Goal: Transaction & Acquisition: Purchase product/service

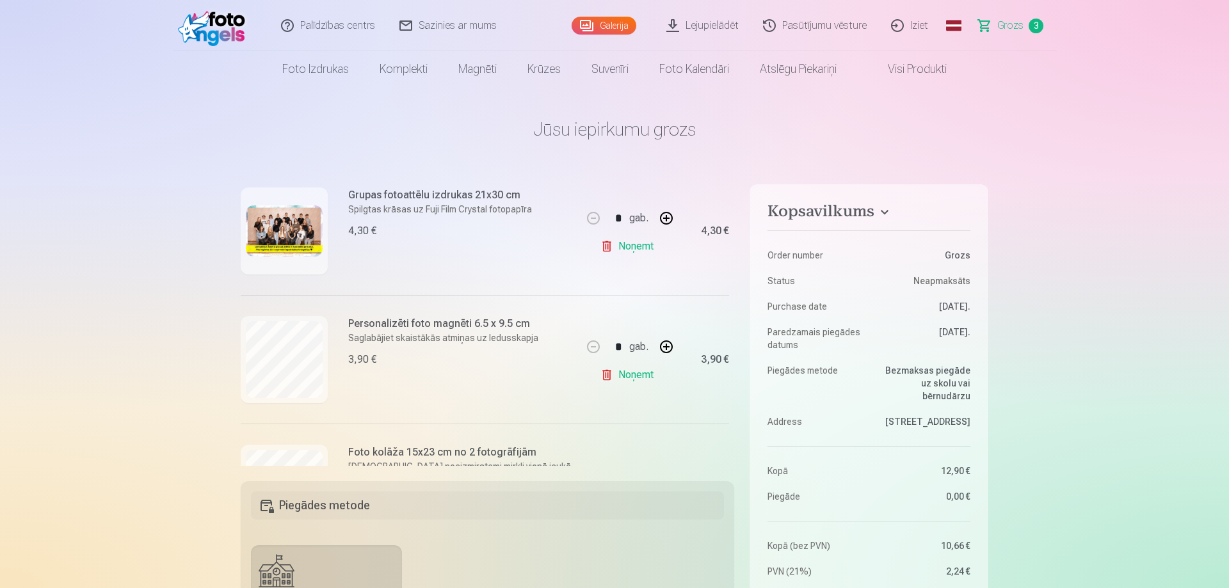
scroll to position [248, 0]
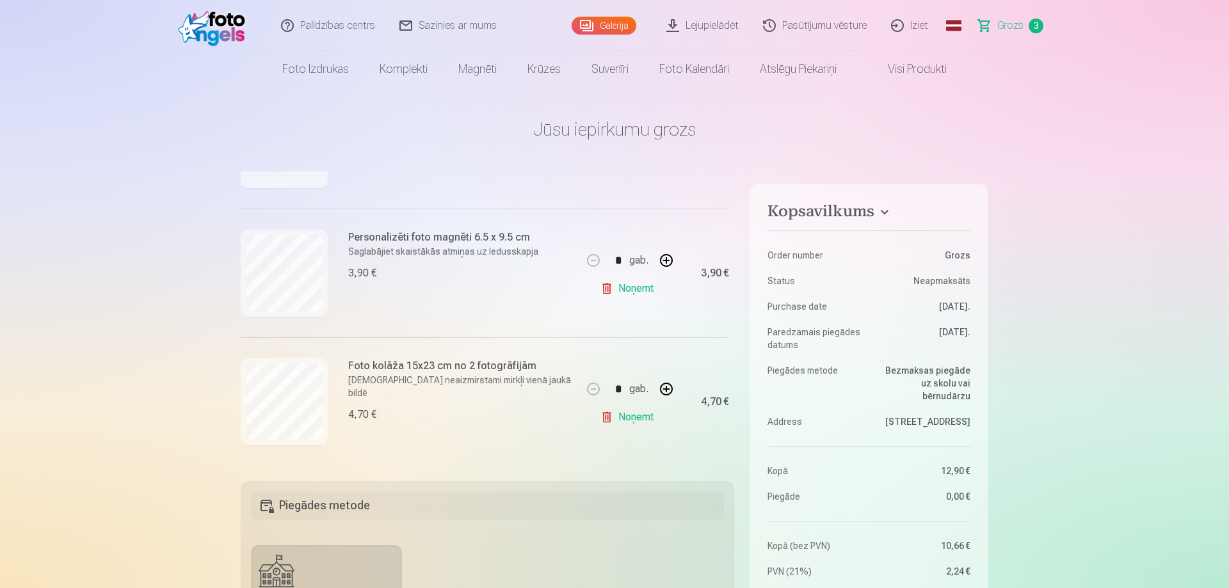
click at [591, 28] on link "Galerija" at bounding box center [604, 26] width 65 height 18
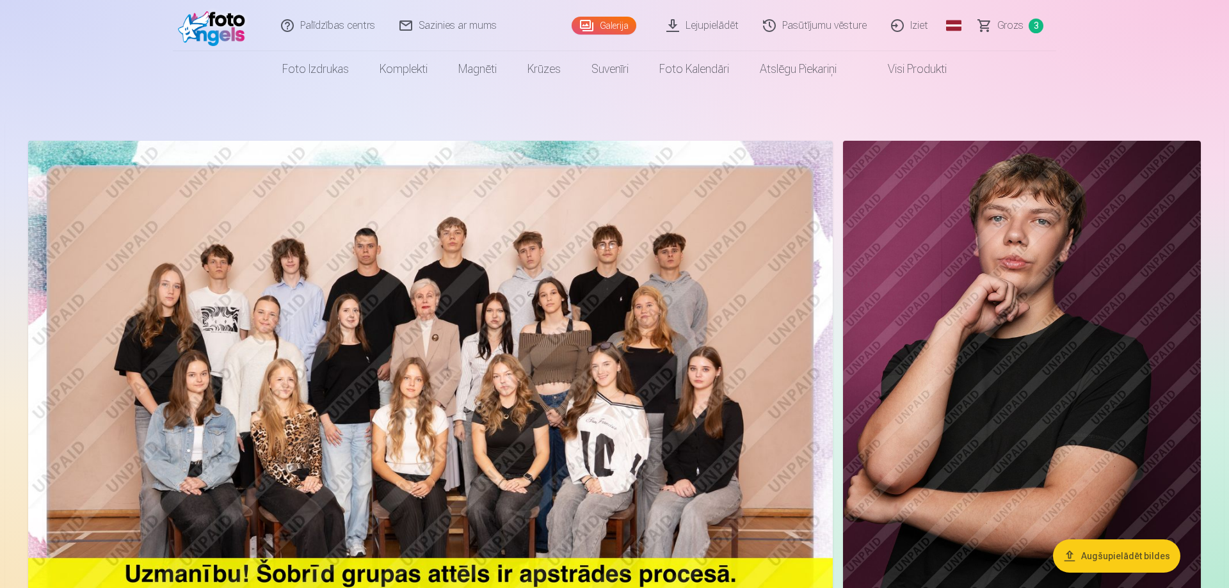
click at [1016, 24] on span "Grozs" at bounding box center [1010, 25] width 26 height 15
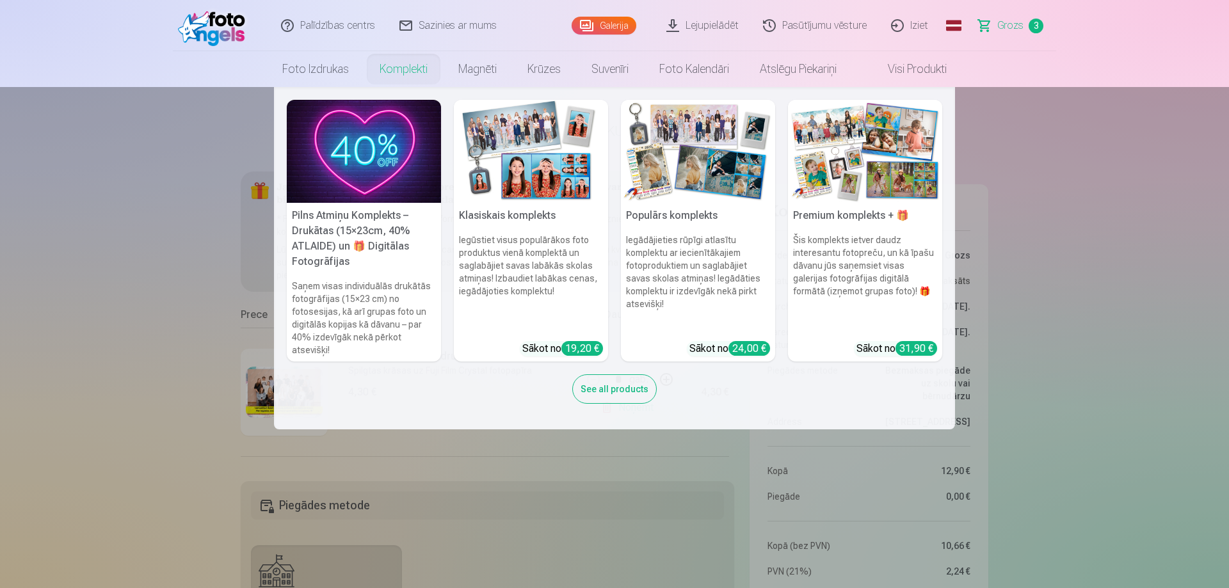
click at [410, 75] on link "Komplekti" at bounding box center [403, 69] width 79 height 36
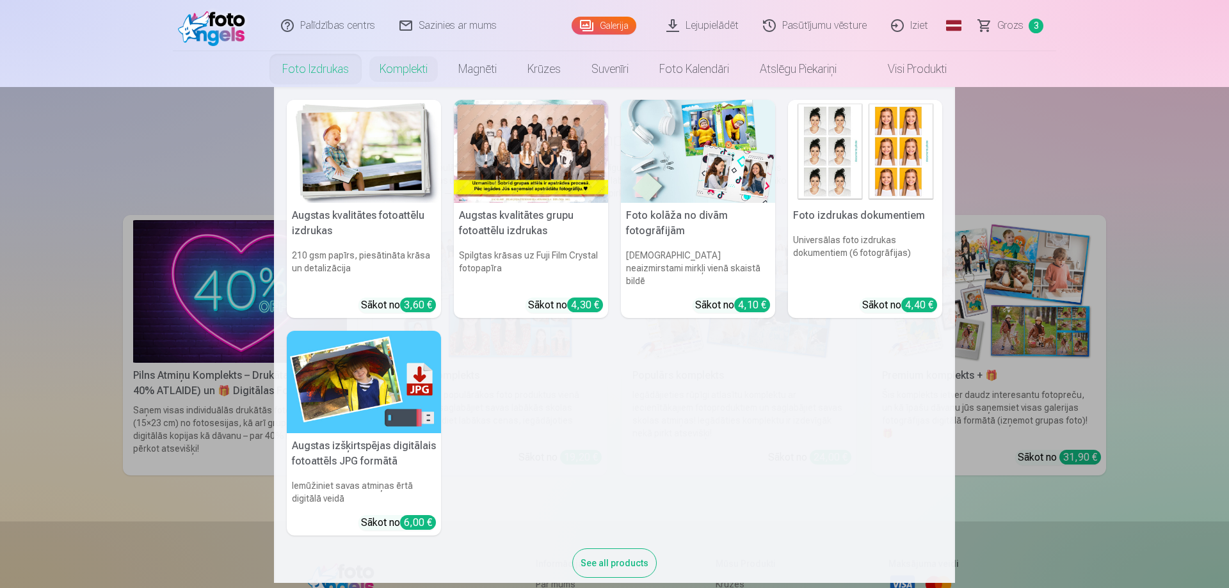
click at [310, 74] on link "Foto izdrukas" at bounding box center [315, 69] width 97 height 36
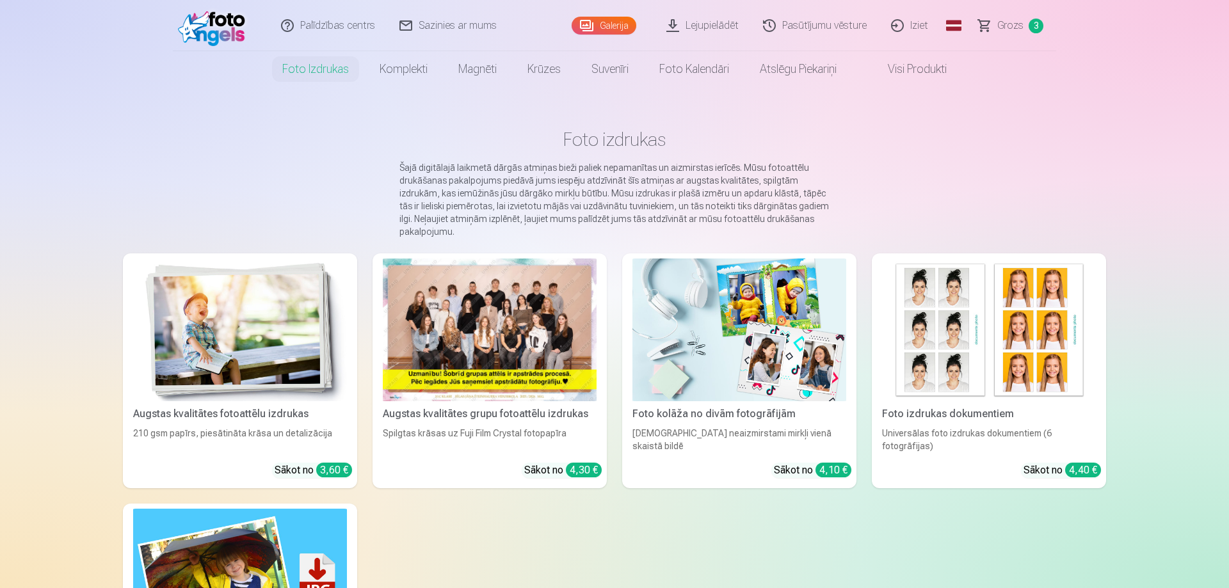
click at [764, 400] on img at bounding box center [739, 330] width 214 height 143
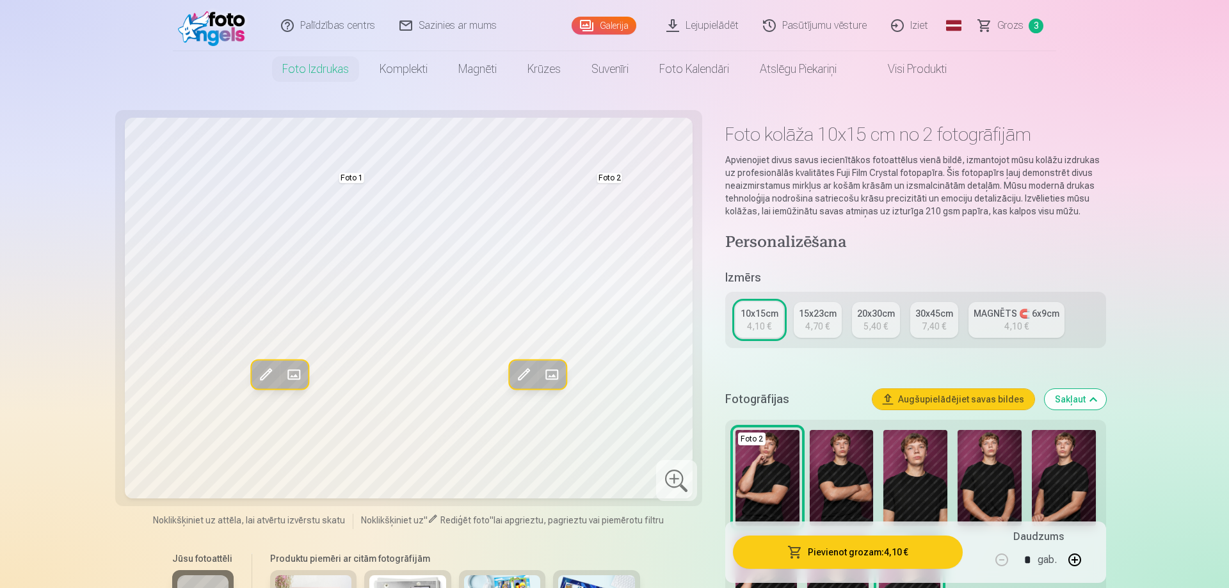
click at [849, 485] on img at bounding box center [842, 478] width 64 height 96
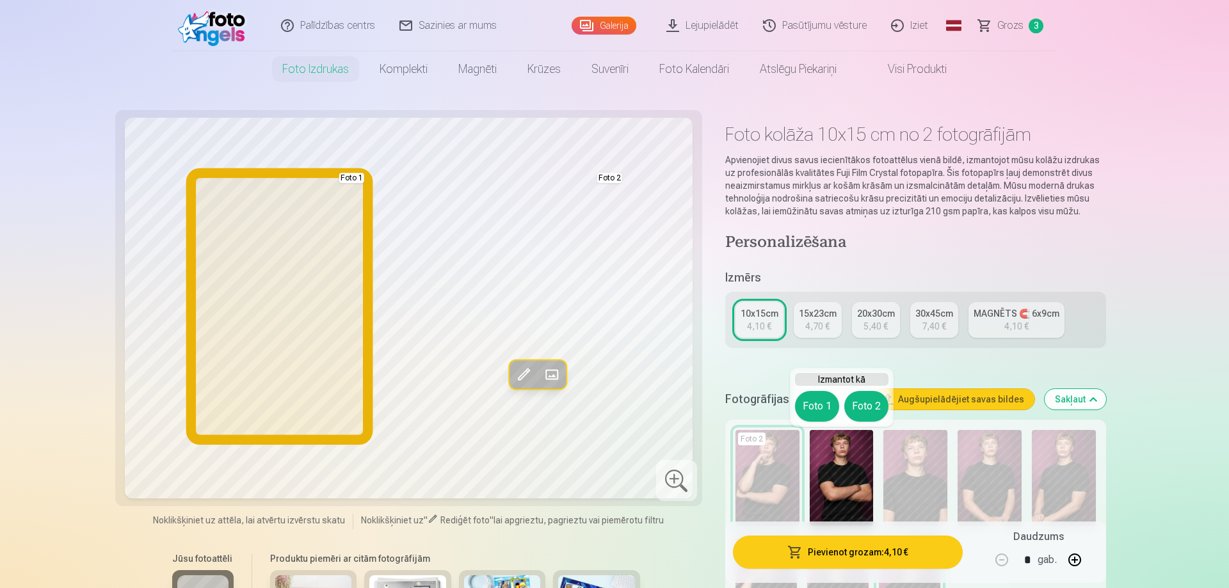
click at [820, 409] on button "Foto 1" at bounding box center [817, 406] width 44 height 31
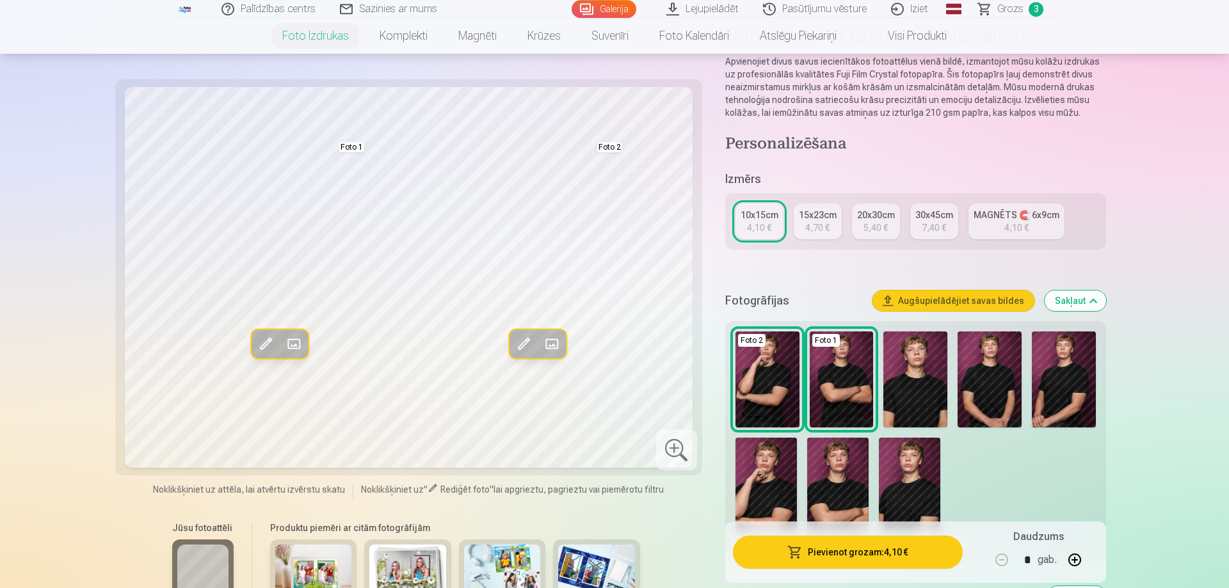
scroll to position [131, 0]
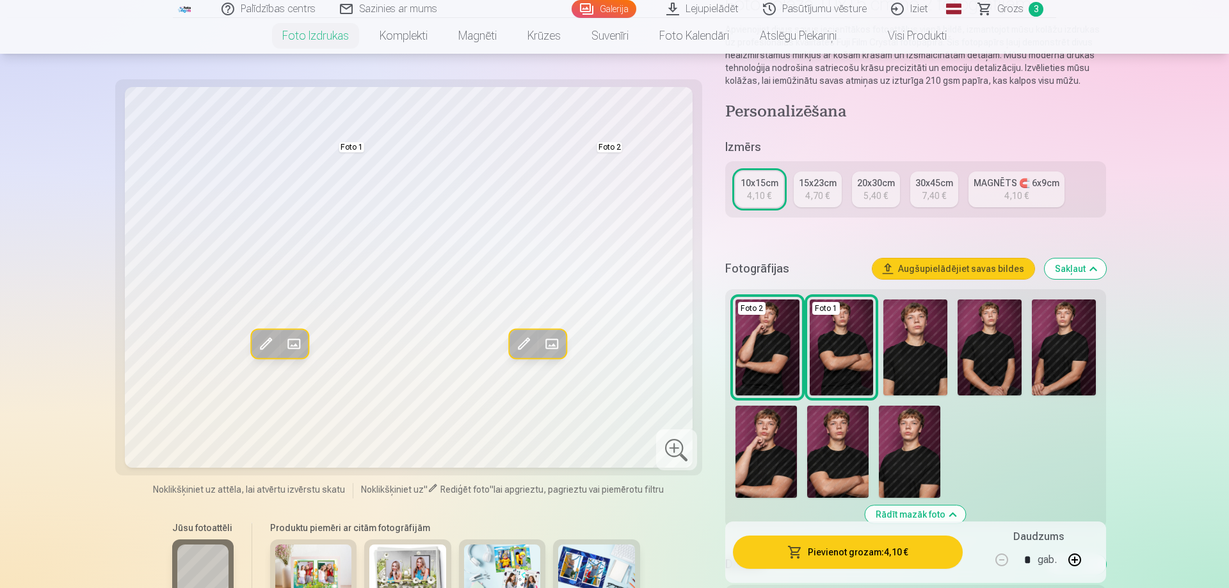
click at [842, 458] on img at bounding box center [837, 452] width 61 height 92
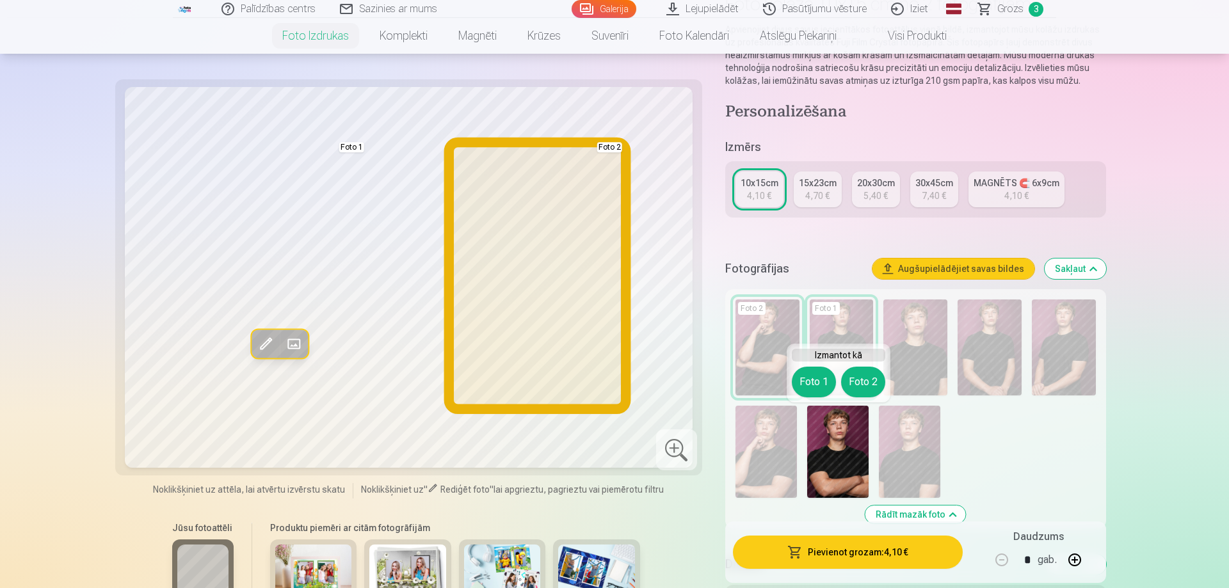
click at [873, 387] on button "Foto 2" at bounding box center [863, 382] width 44 height 31
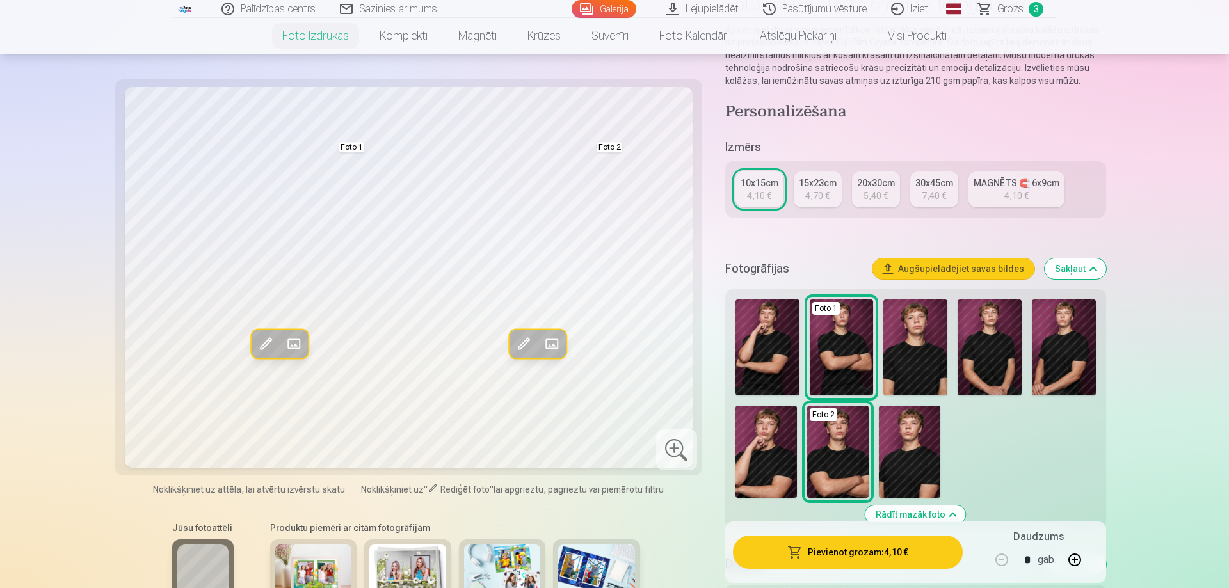
click at [863, 558] on button "Pievienot grozam : 4,10 €" at bounding box center [848, 552] width 230 height 33
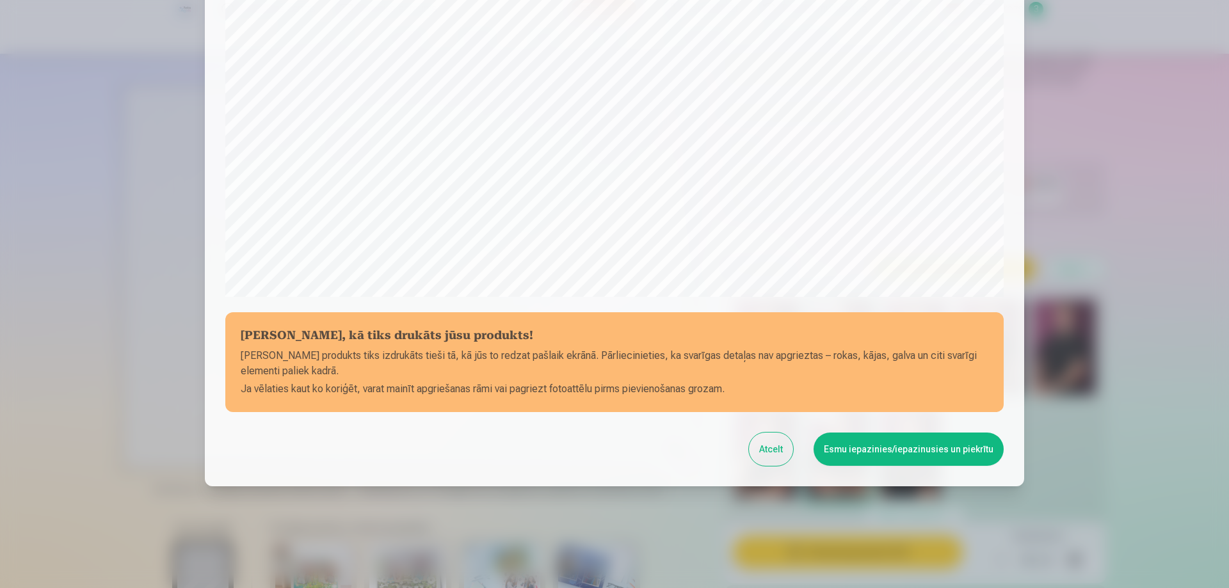
scroll to position [333, 0]
click at [885, 461] on button "Esmu iepazinies/iepazinusies un piekrītu" at bounding box center [909, 448] width 190 height 33
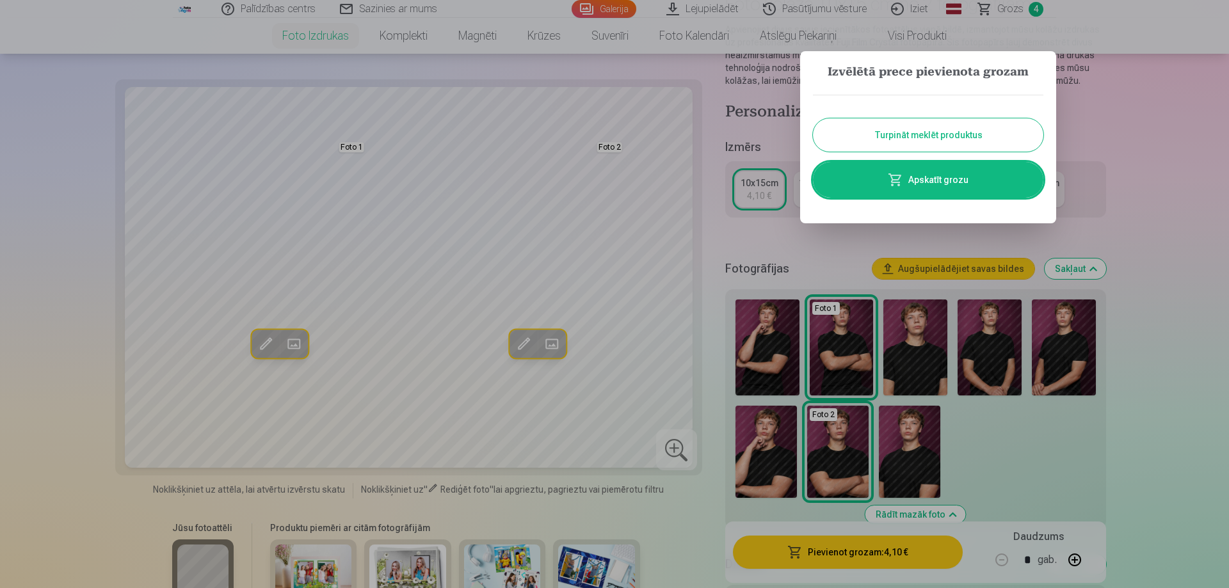
click at [944, 181] on link "Apskatīt grozu" at bounding box center [928, 180] width 230 height 36
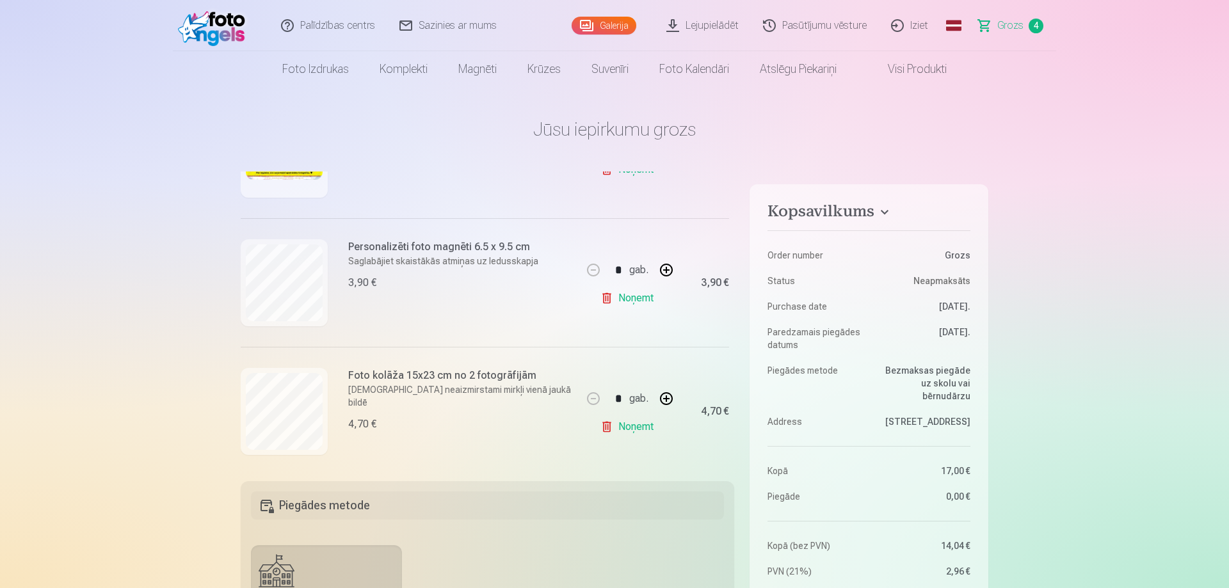
scroll to position [323, 0]
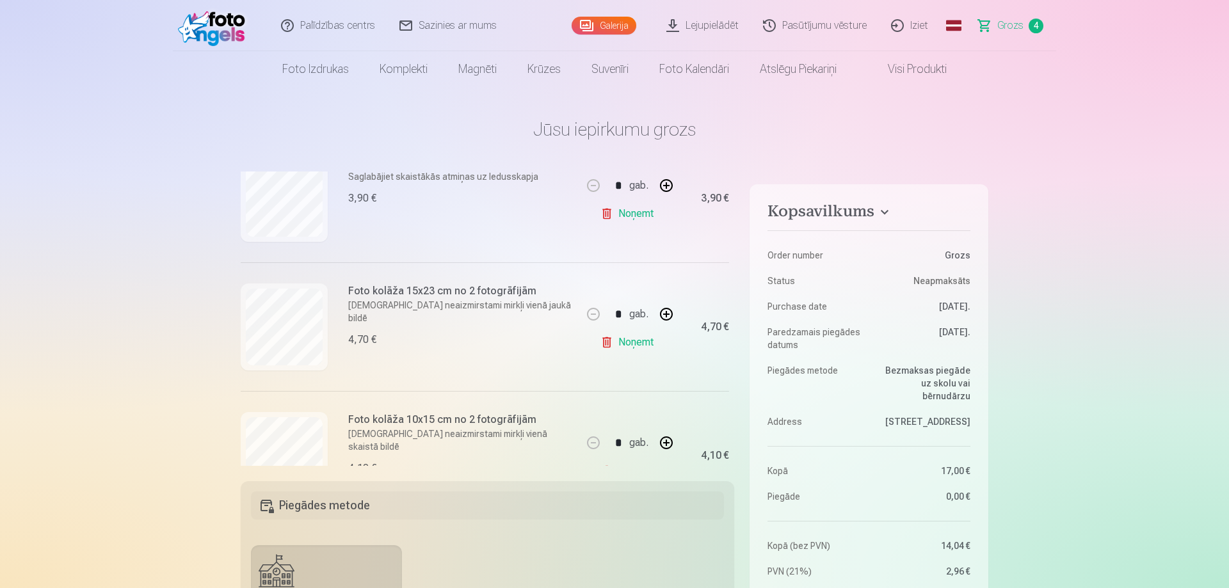
click at [618, 346] on link "Noņemt" at bounding box center [629, 343] width 58 height 26
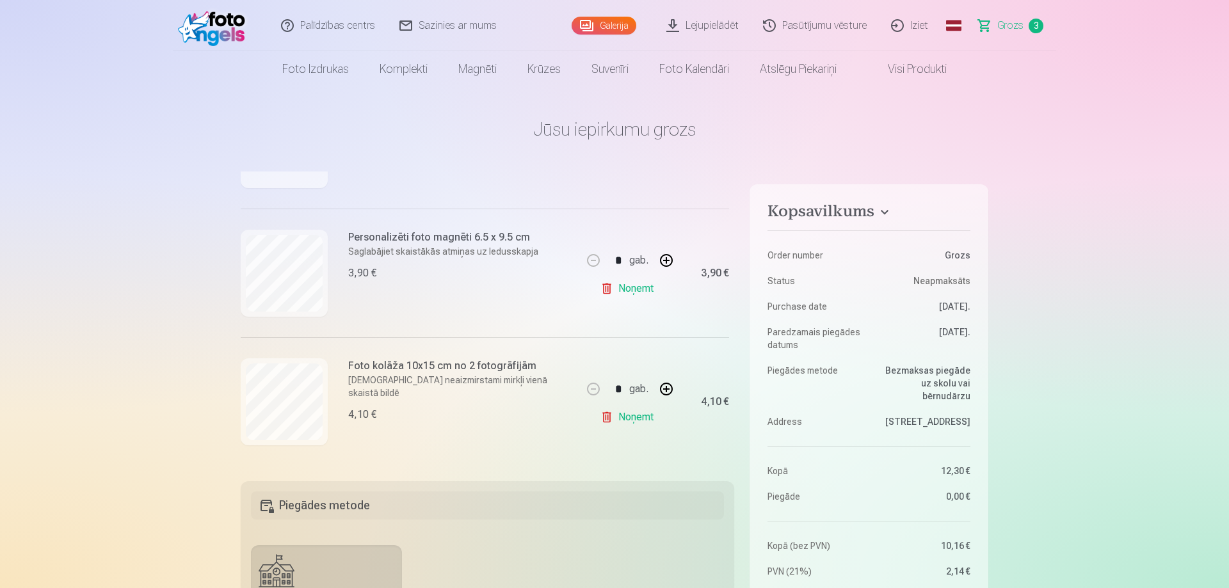
scroll to position [248, 0]
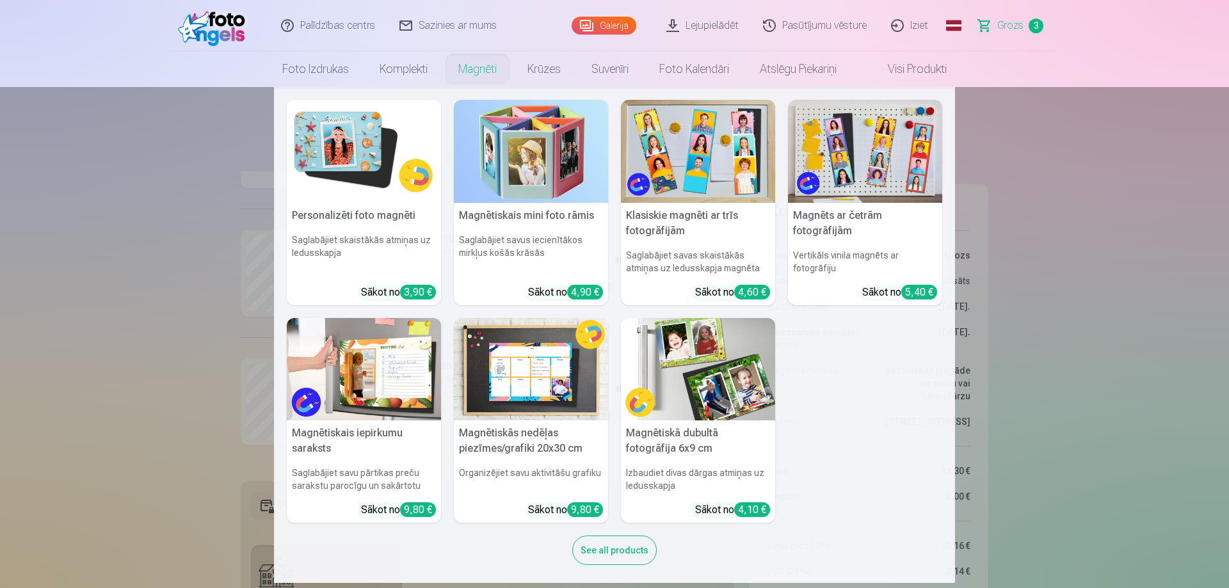
click at [474, 76] on link "Magnēti" at bounding box center [477, 69] width 69 height 36
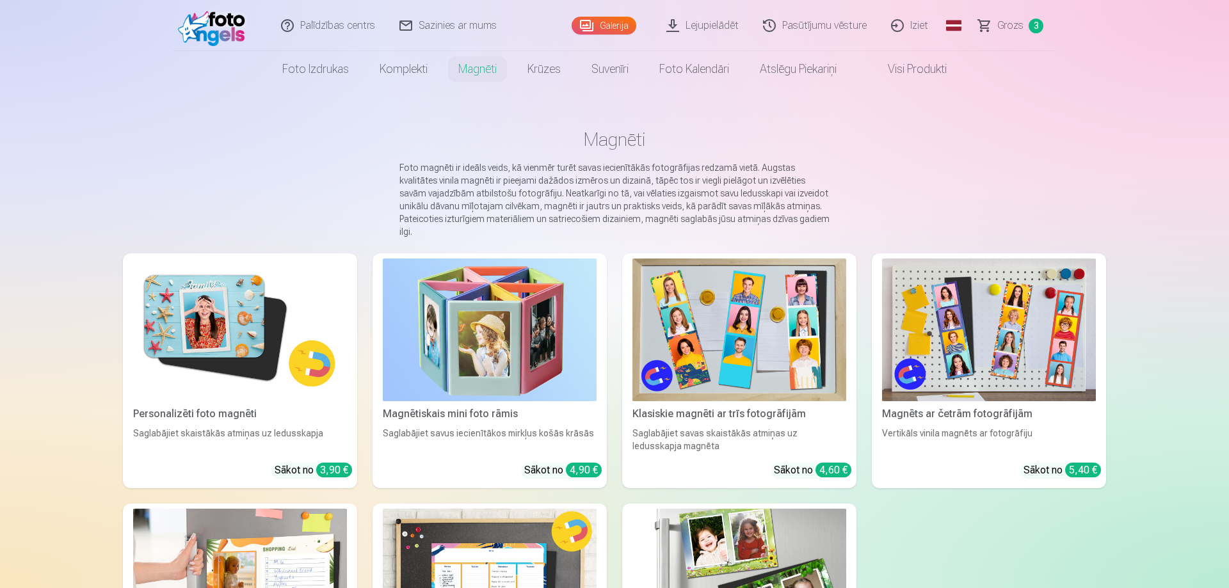
click at [204, 391] on link "Personalizēti foto magnēti Saglabājiet skaistākās atmiņas uz ledusskapja Sākot …" at bounding box center [240, 370] width 234 height 235
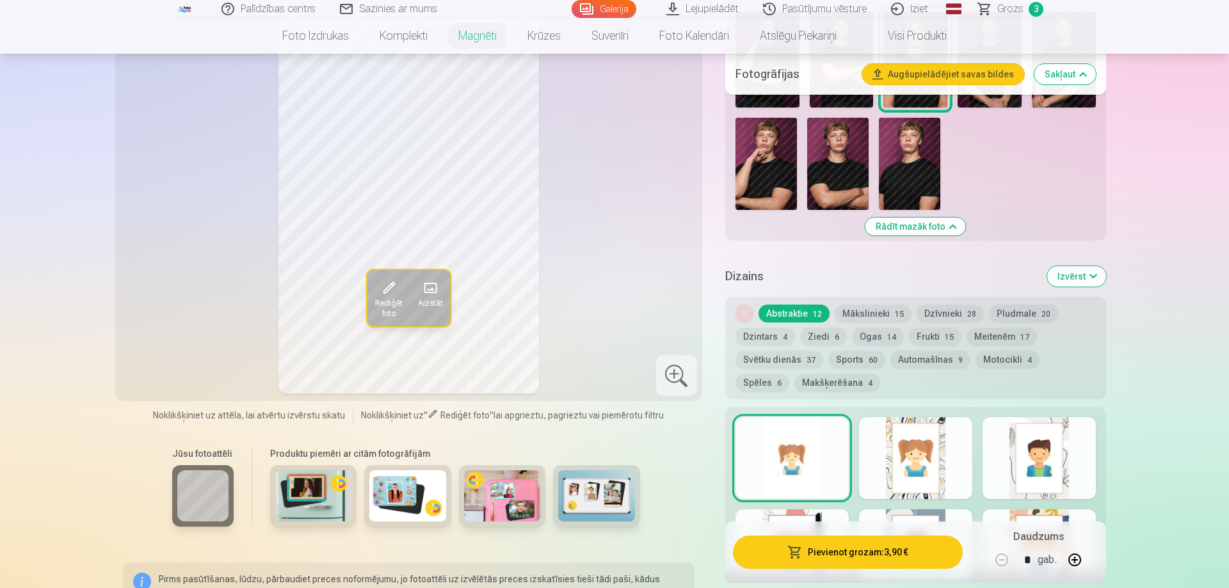
scroll to position [522, 0]
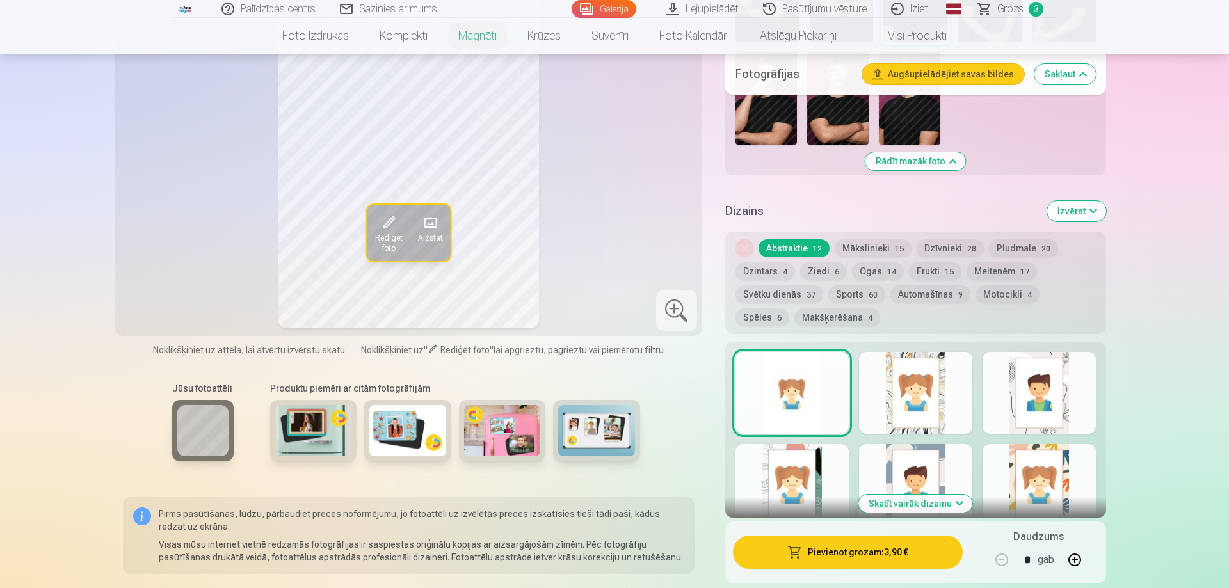
click at [951, 495] on button "Skatīt vairāk dizainu" at bounding box center [915, 504] width 114 height 18
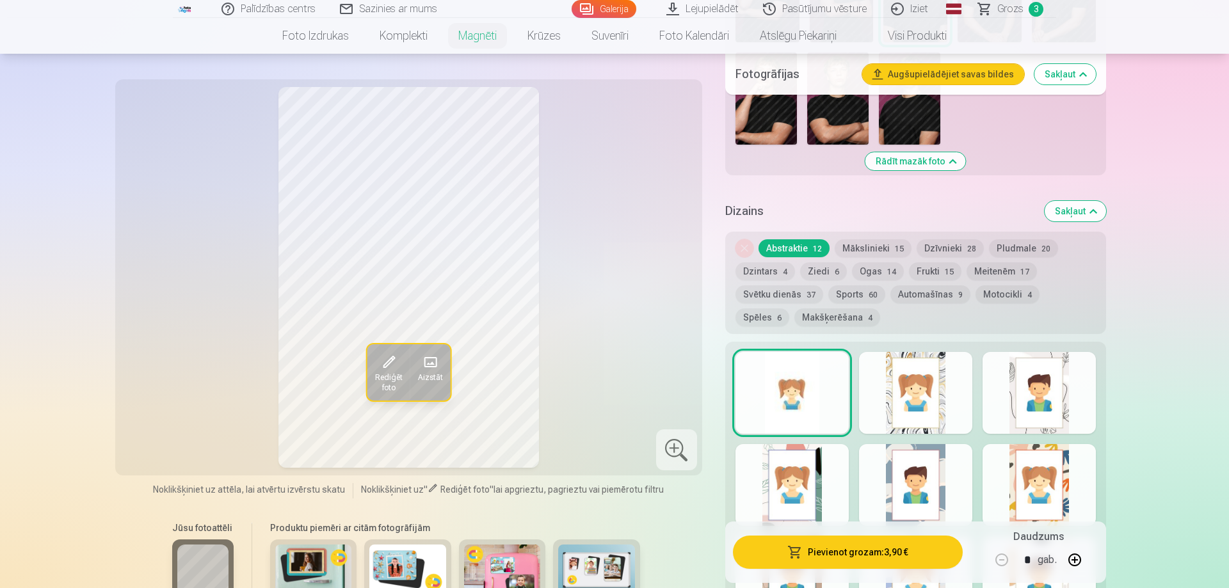
click at [951, 486] on div at bounding box center [915, 485] width 113 height 82
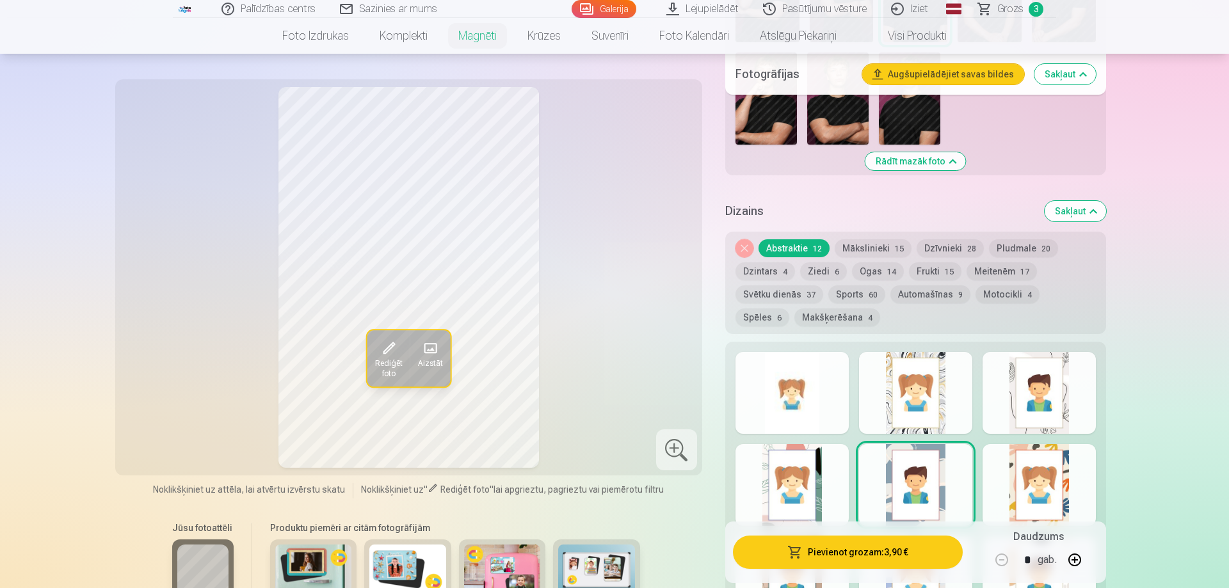
click at [1062, 479] on div at bounding box center [1039, 485] width 113 height 82
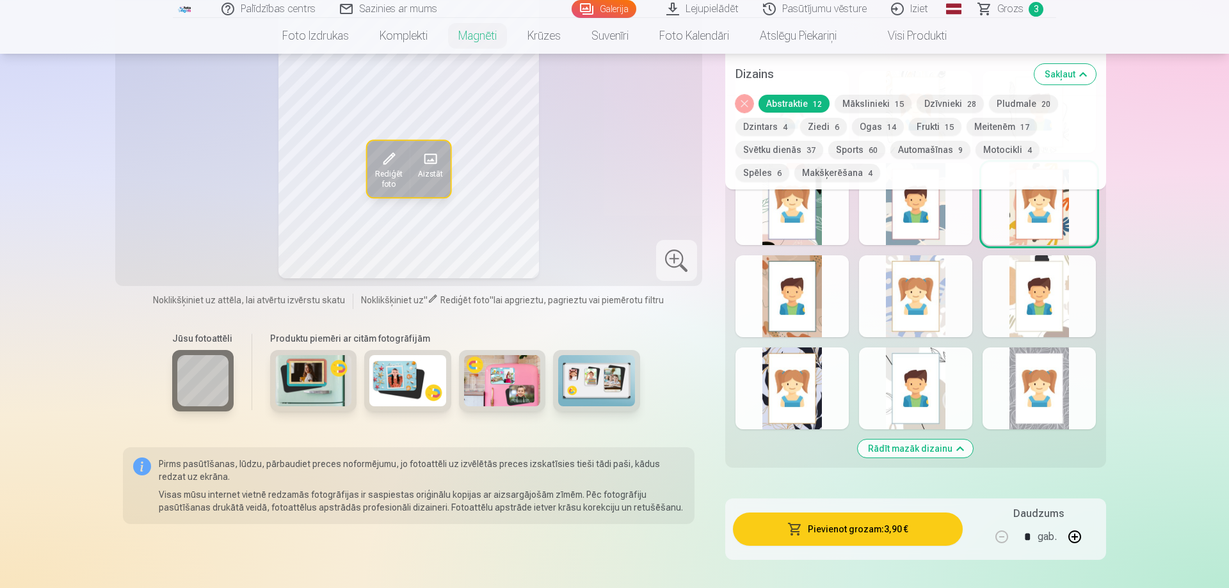
scroll to position [914, 0]
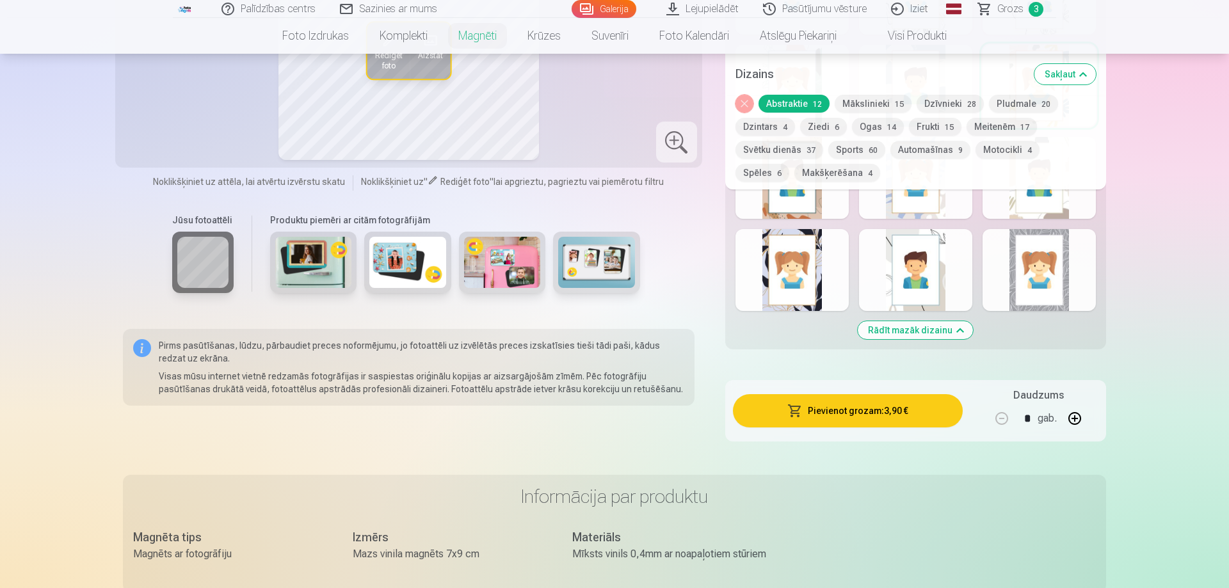
click at [929, 260] on div at bounding box center [915, 270] width 113 height 82
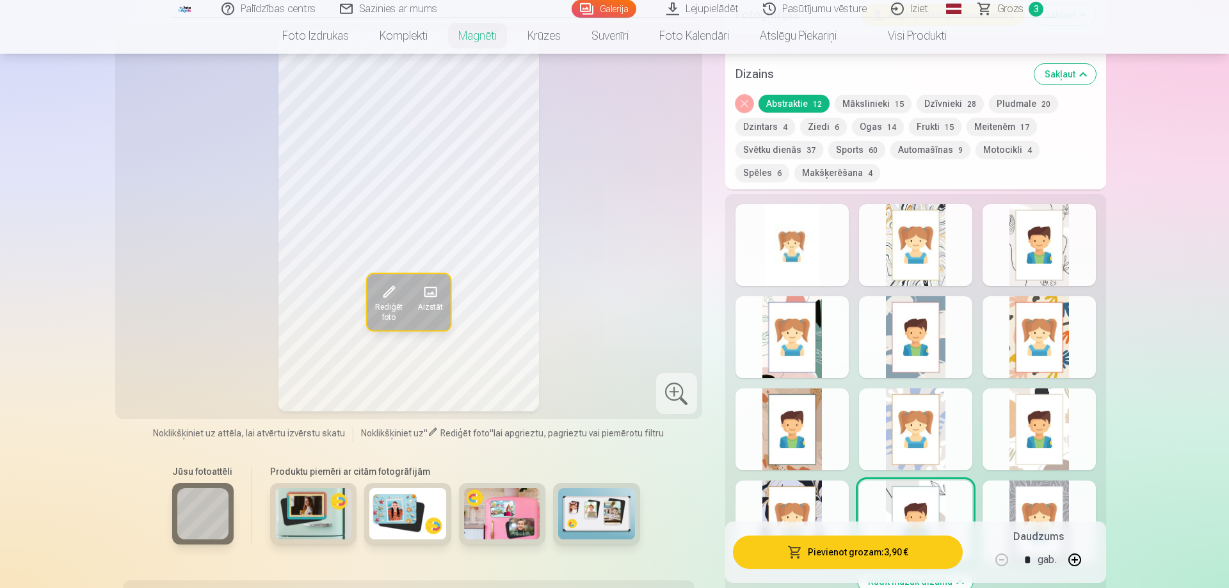
scroll to position [653, 0]
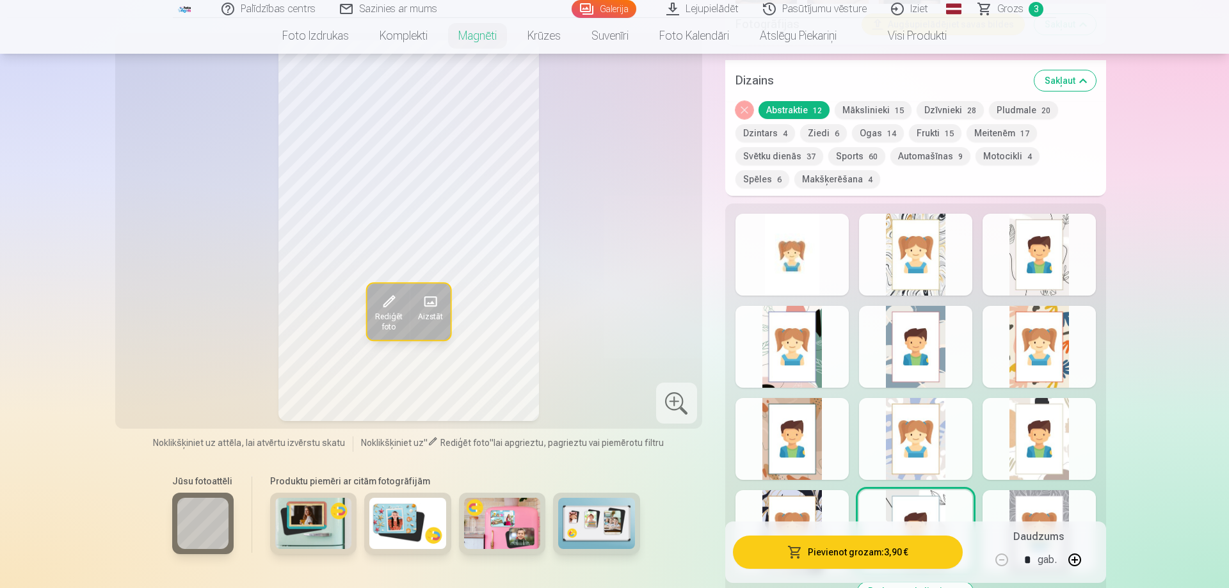
click at [798, 253] on div at bounding box center [791, 255] width 113 height 82
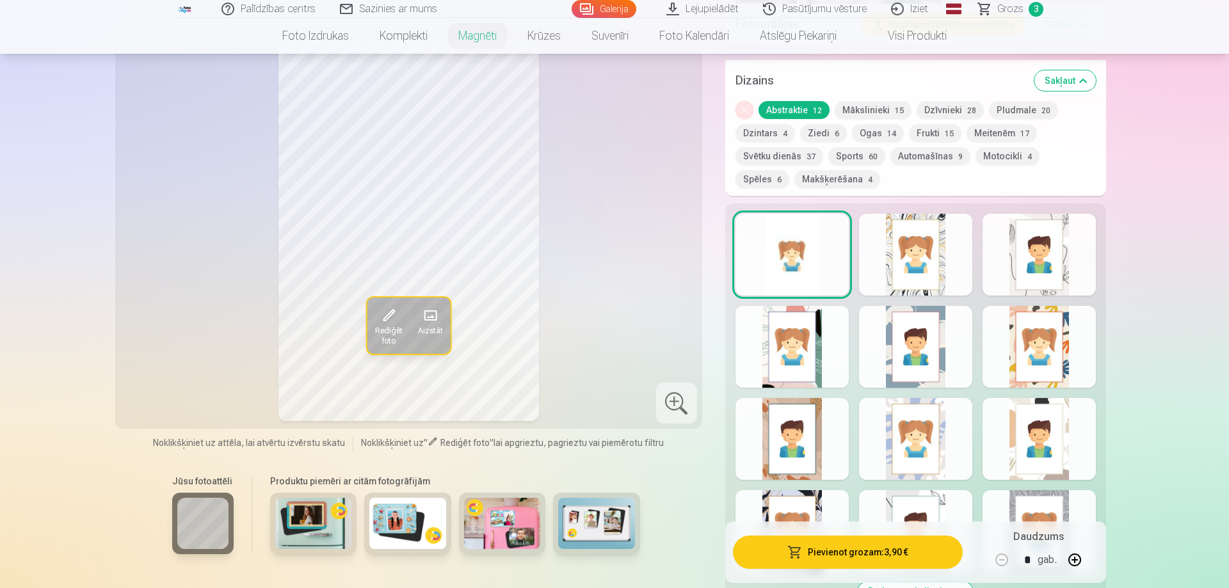
click at [379, 326] on span "Rediģēt foto" at bounding box center [388, 336] width 28 height 20
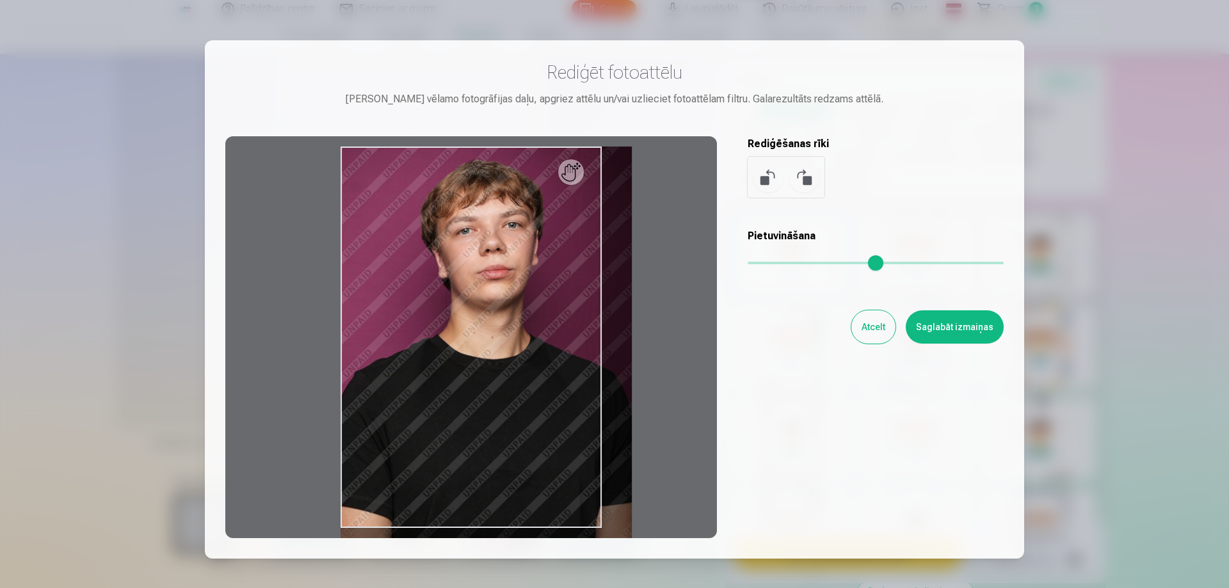
type input "*"
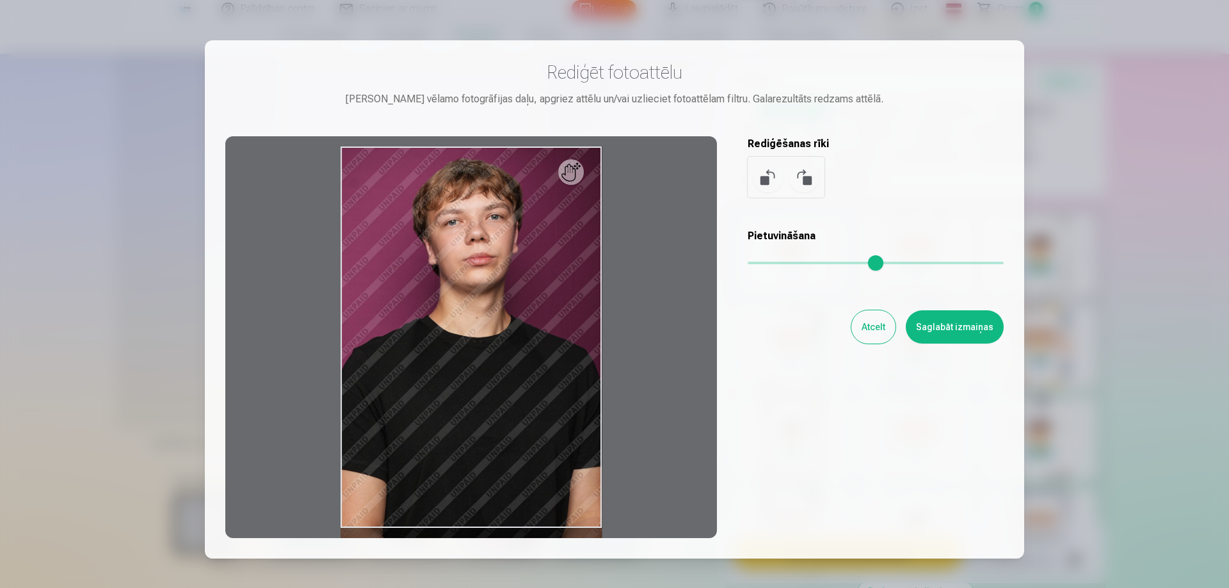
drag, startPoint x: 759, startPoint y: 262, endPoint x: 744, endPoint y: 262, distance: 14.7
click at [748, 262] on input "range" at bounding box center [876, 263] width 256 height 3
click at [876, 332] on button "Atcelt" at bounding box center [873, 326] width 44 height 33
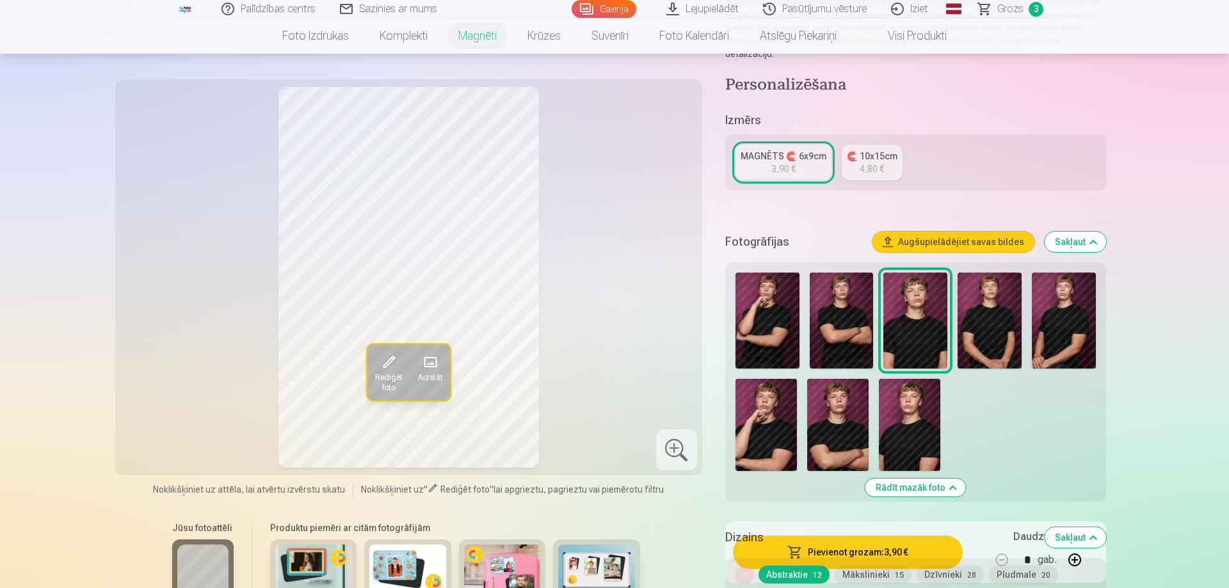
scroll to position [0, 0]
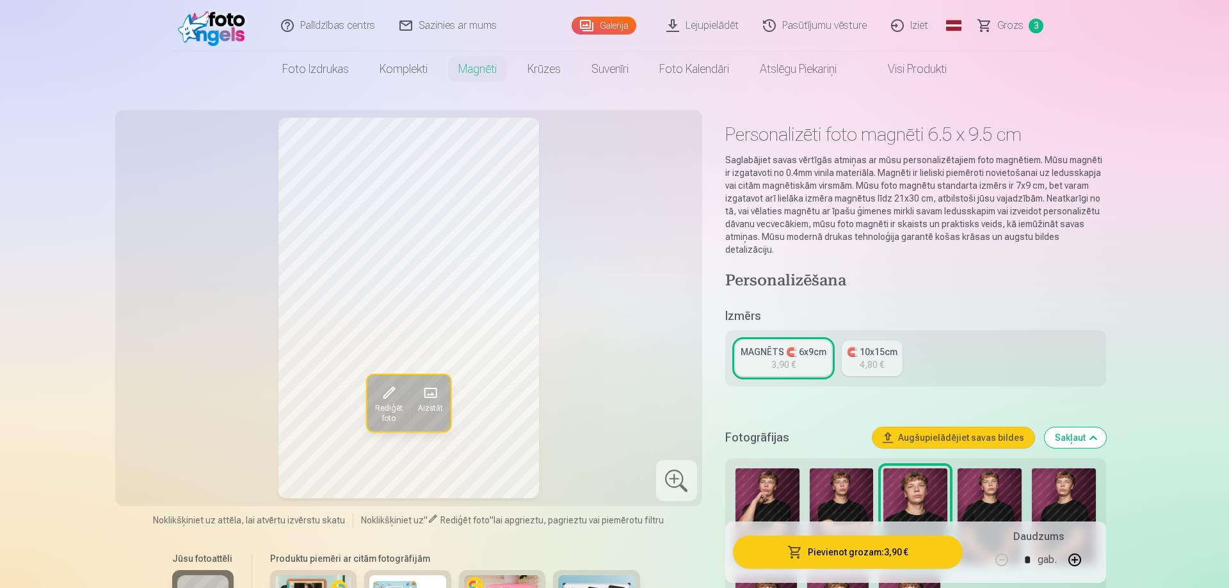
click at [1012, 28] on span "Grozs" at bounding box center [1010, 25] width 26 height 15
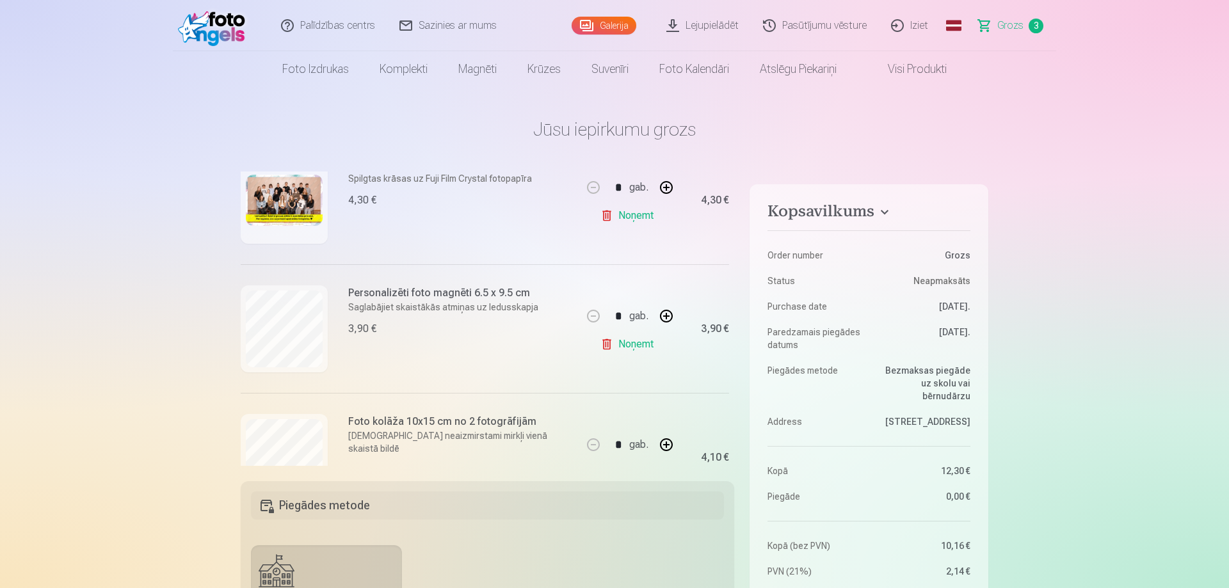
scroll to position [167, 0]
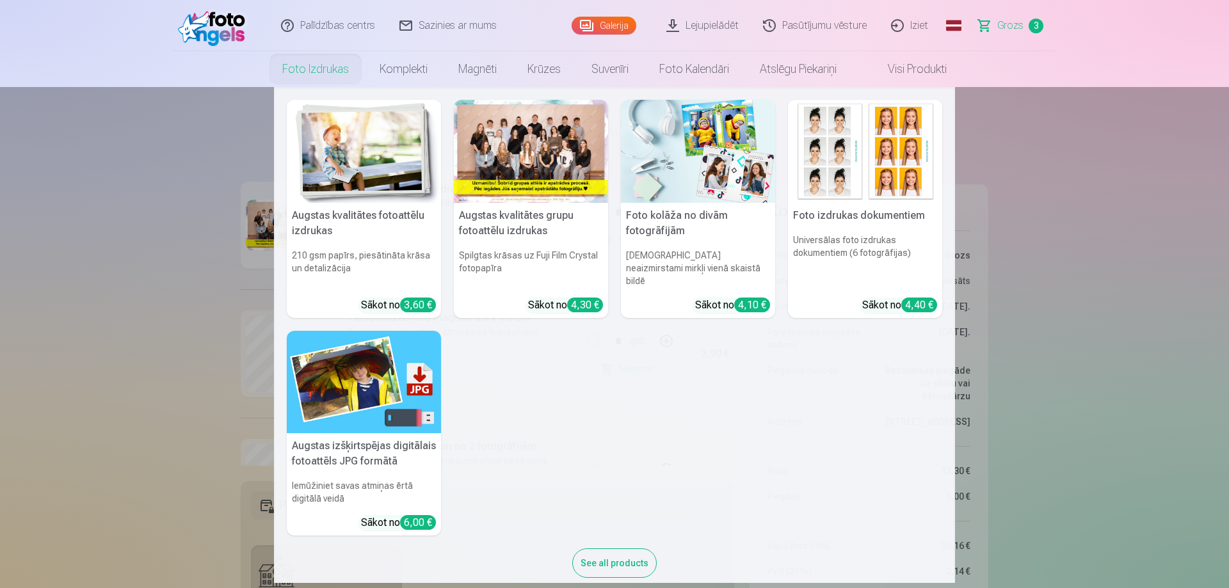
click at [508, 230] on h5 "Augstas kvalitātes grupu fotoattēlu izdrukas" at bounding box center [531, 223] width 154 height 41
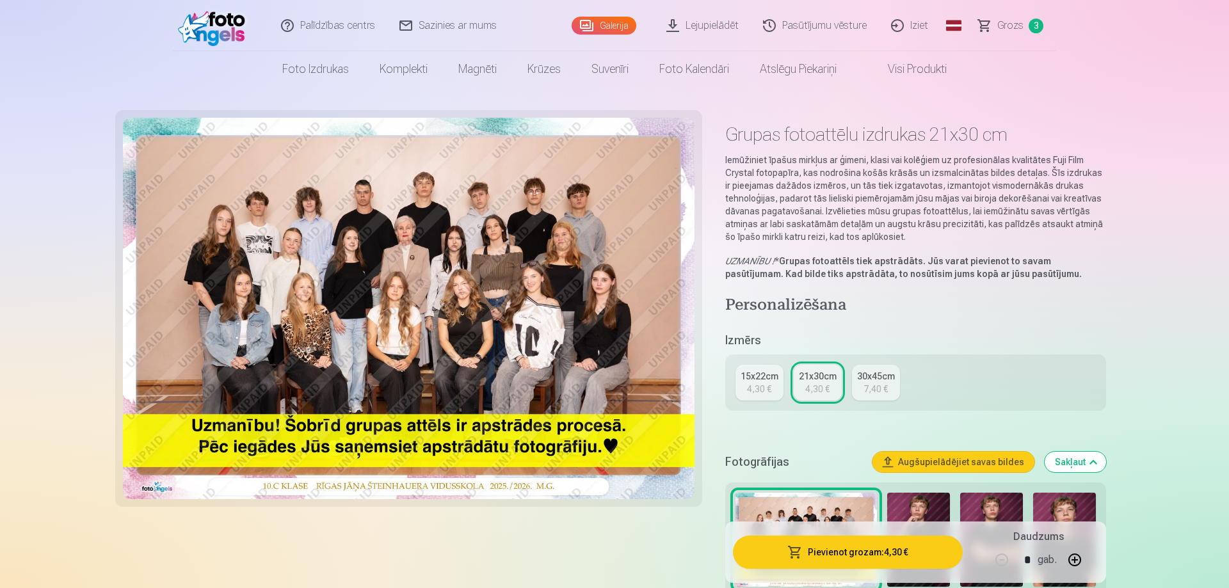
click at [762, 391] on div "4,30 €" at bounding box center [759, 389] width 24 height 13
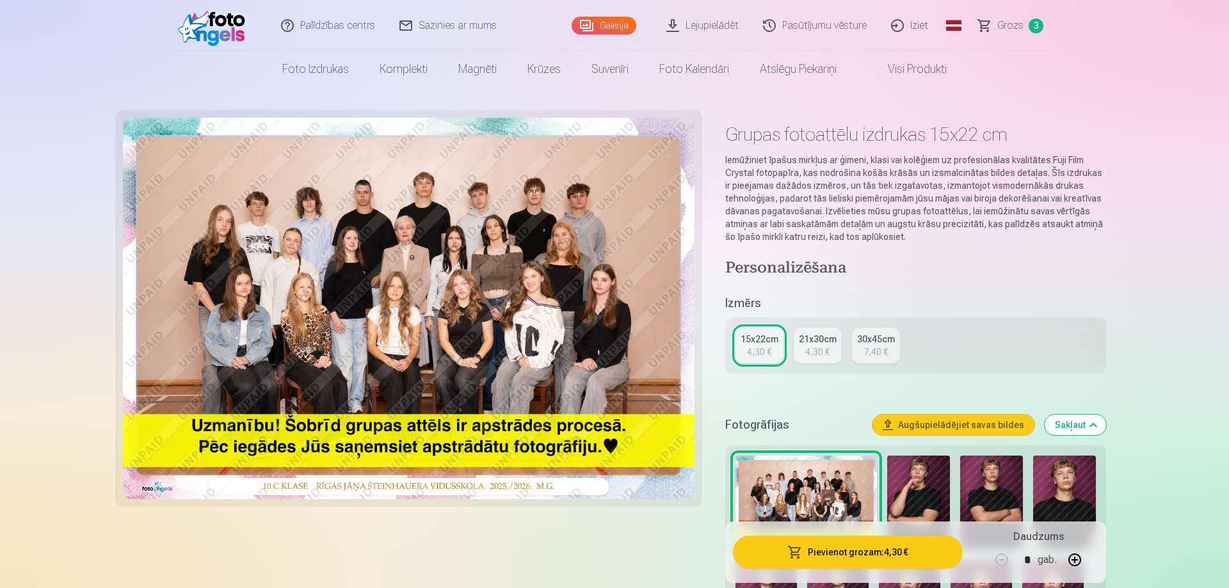
click at [1068, 428] on button "Sakļaut" at bounding box center [1075, 425] width 61 height 20
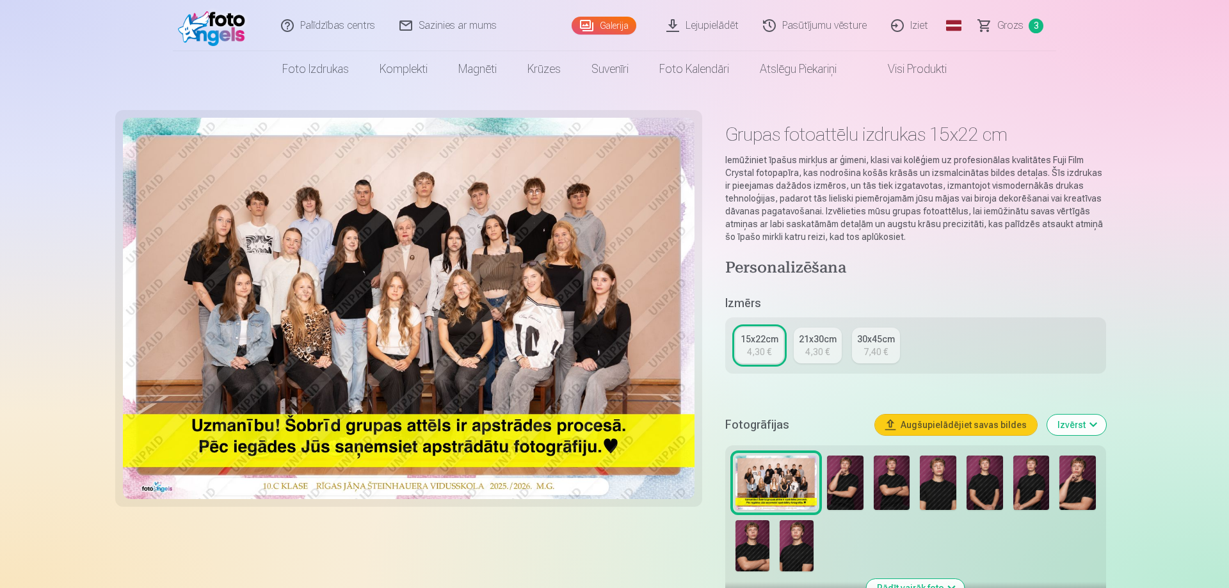
click at [1015, 31] on span "Grozs" at bounding box center [1010, 25] width 26 height 15
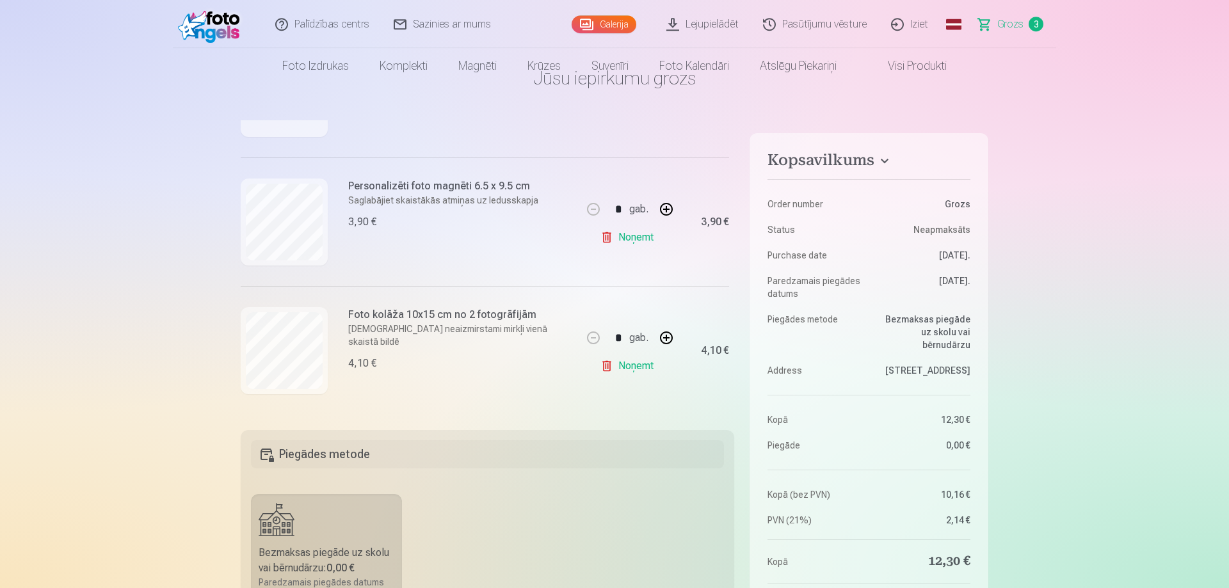
scroll to position [196, 0]
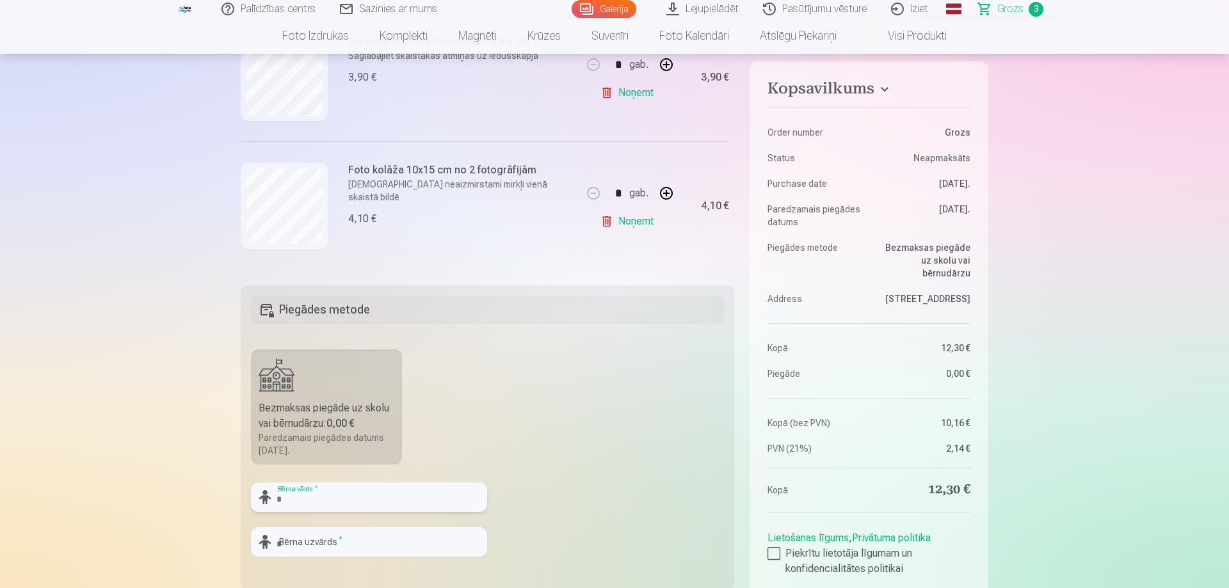
click at [387, 504] on input "text" at bounding box center [369, 497] width 236 height 29
type input "*********"
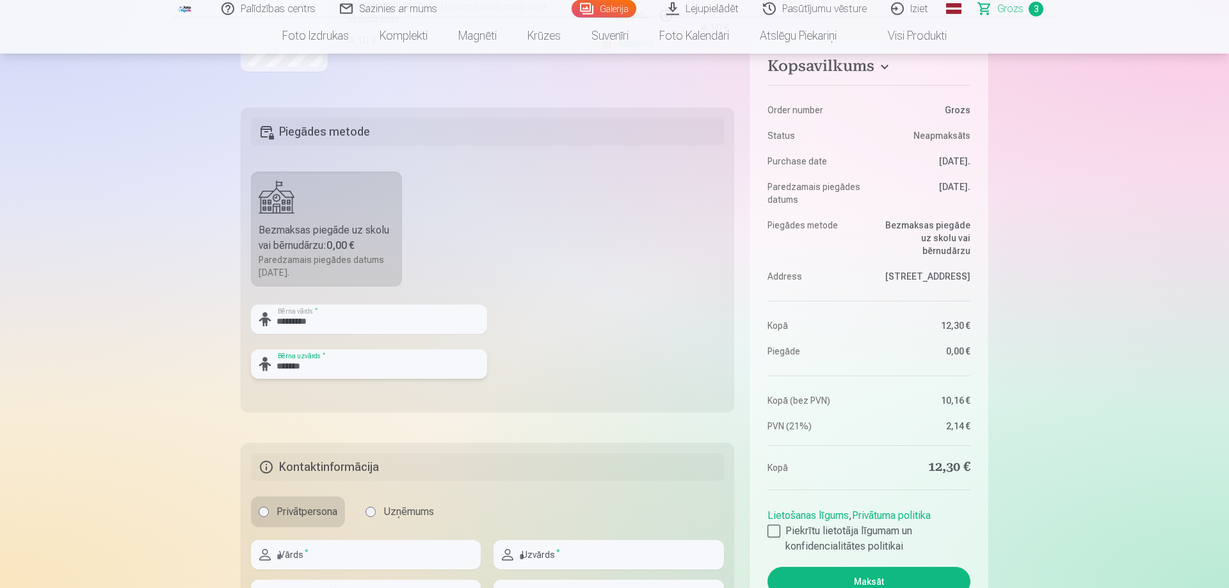
scroll to position [392, 0]
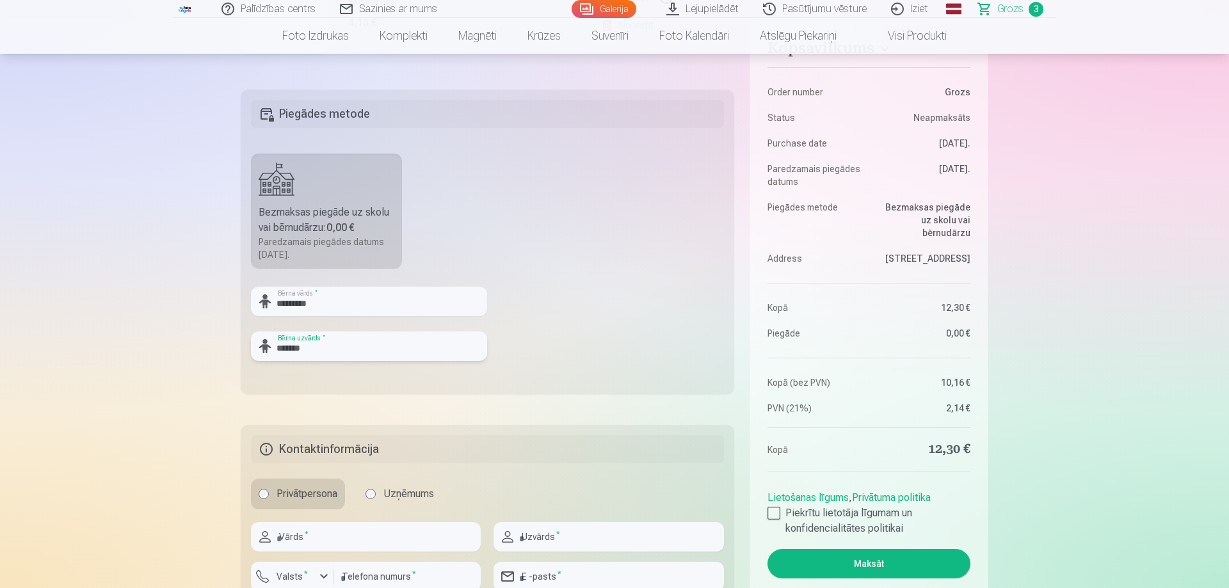
type input "*******"
click at [306, 546] on input "text" at bounding box center [366, 536] width 230 height 29
type input "*****"
type input "*******"
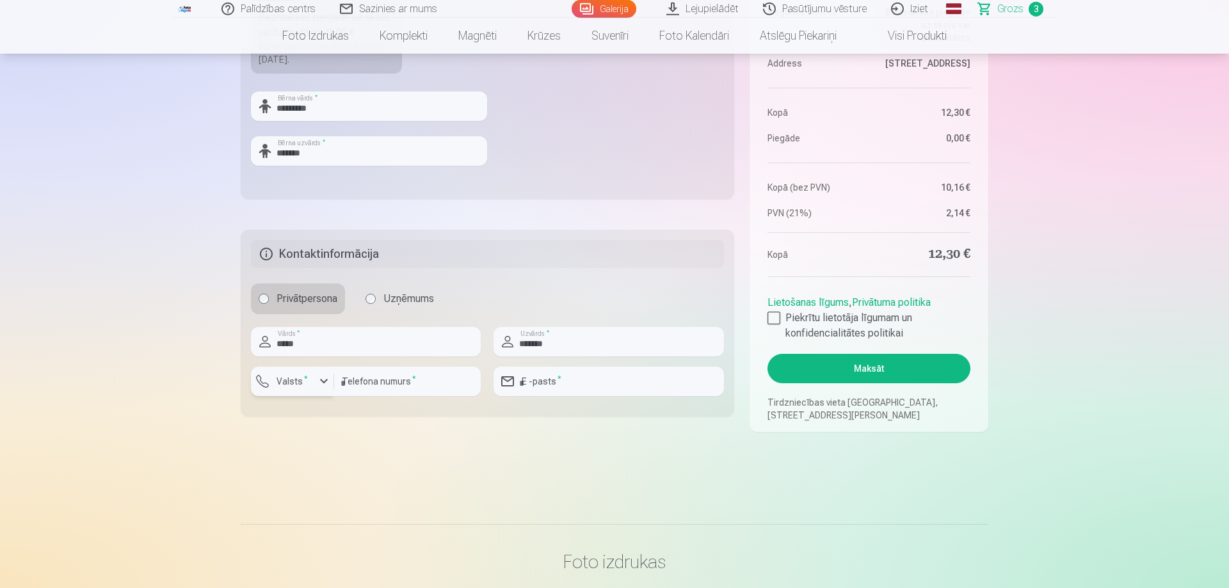
scroll to position [588, 0]
click at [303, 385] on label "Valsts *" at bounding box center [292, 380] width 42 height 13
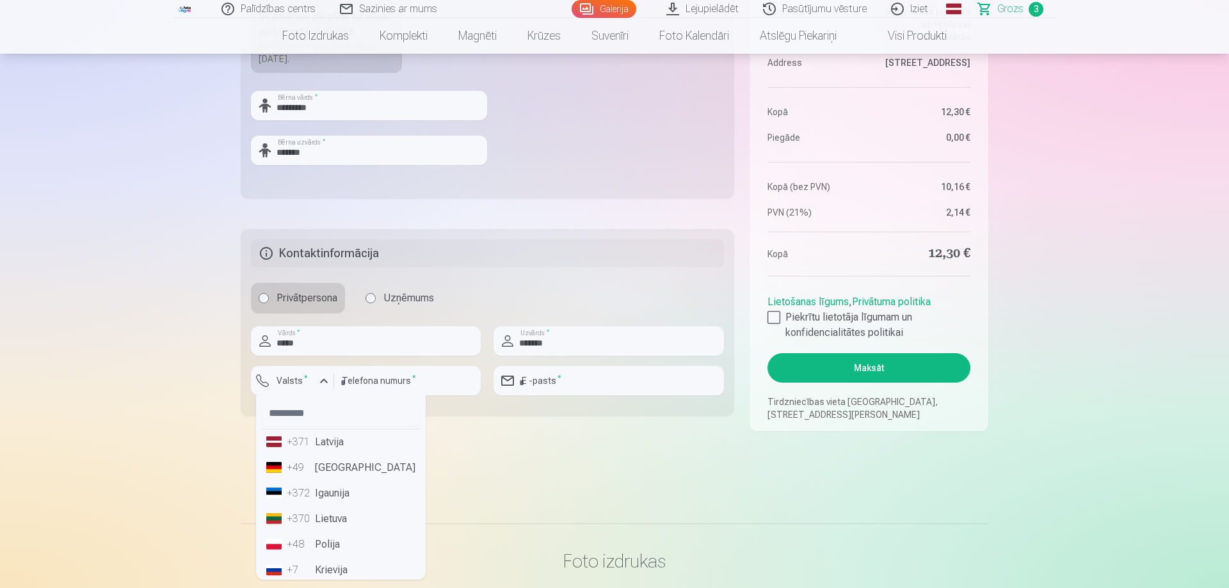
click at [327, 444] on li "+371 Latvija" at bounding box center [340, 442] width 159 height 26
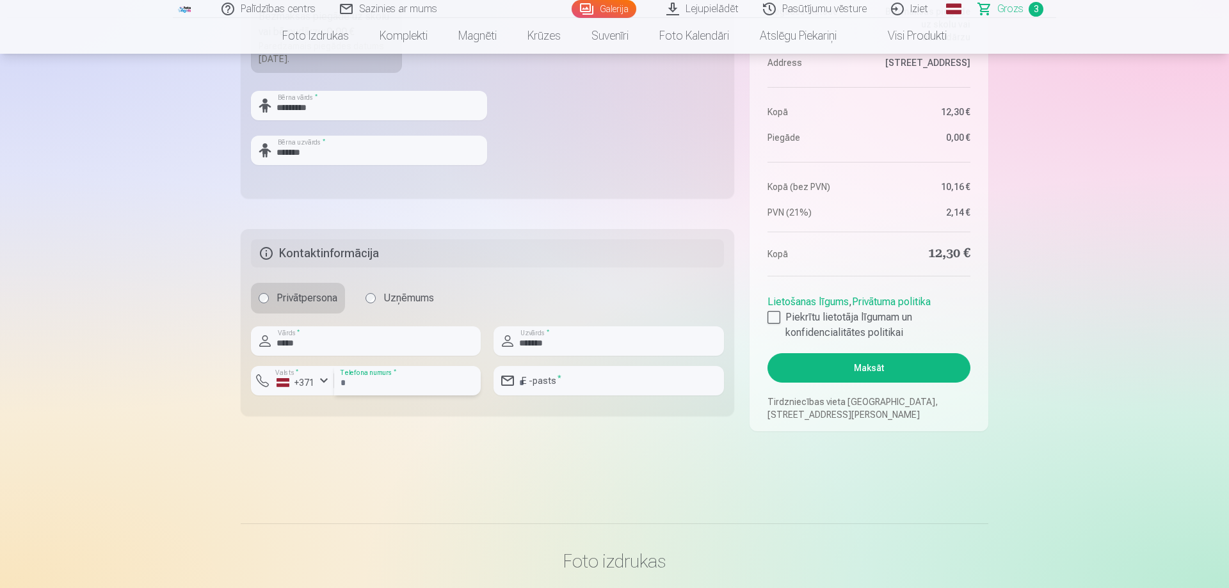
click at [394, 373] on input "number" at bounding box center [407, 380] width 147 height 29
type input "********"
type input "**********"
click at [777, 316] on div at bounding box center [773, 317] width 13 height 13
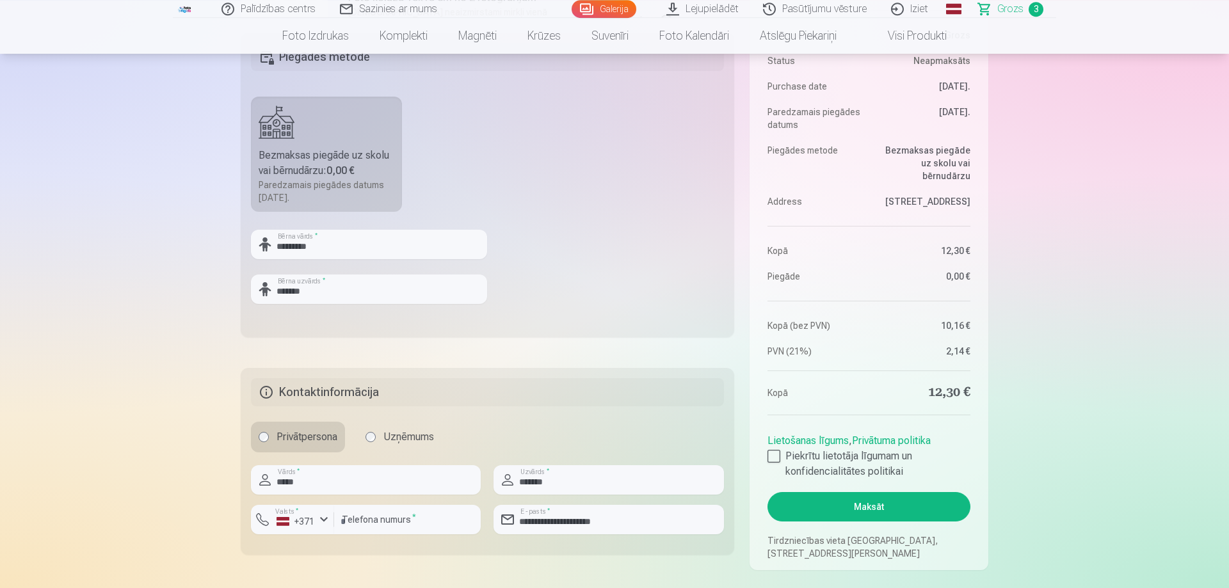
scroll to position [457, 0]
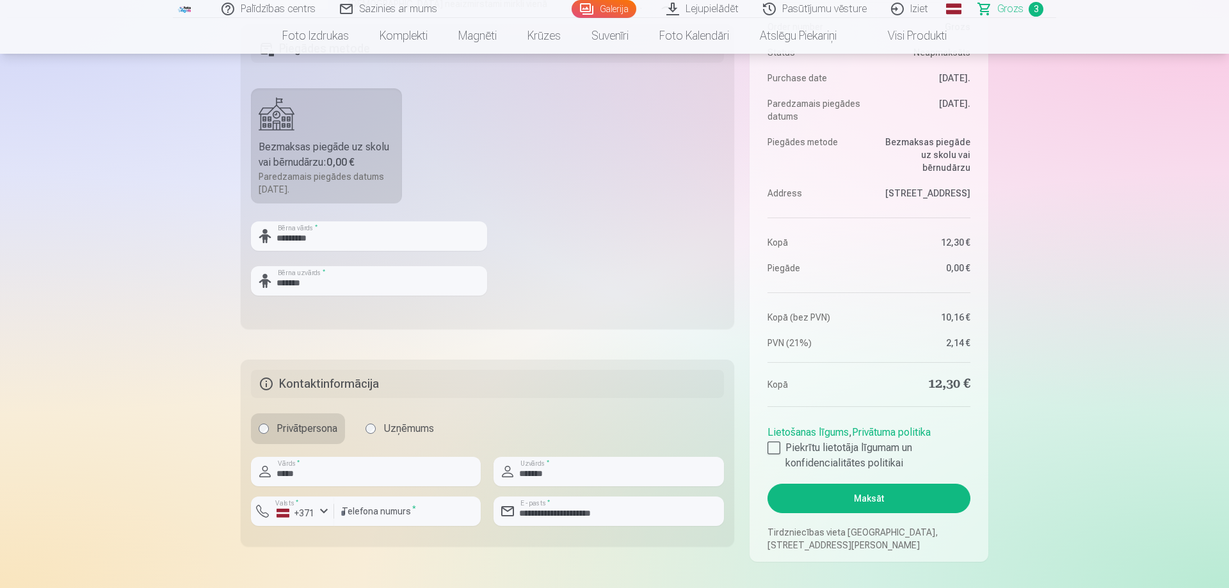
click at [842, 501] on button "Maksāt" at bounding box center [868, 498] width 203 height 29
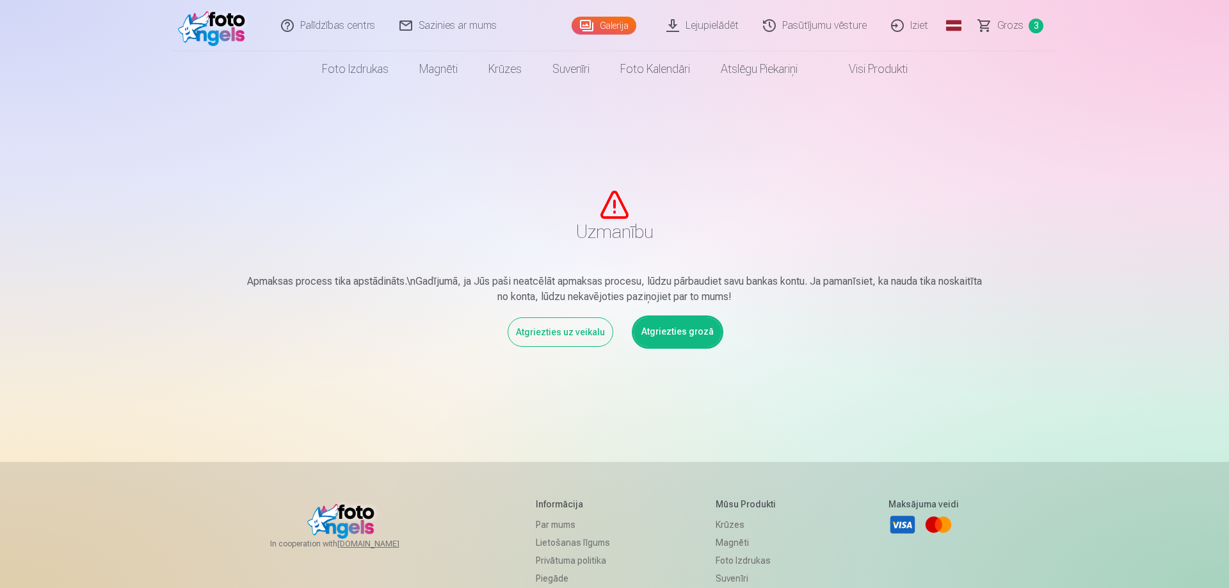
click at [651, 331] on link "Atgriezties grozā" at bounding box center [678, 331] width 88 height 29
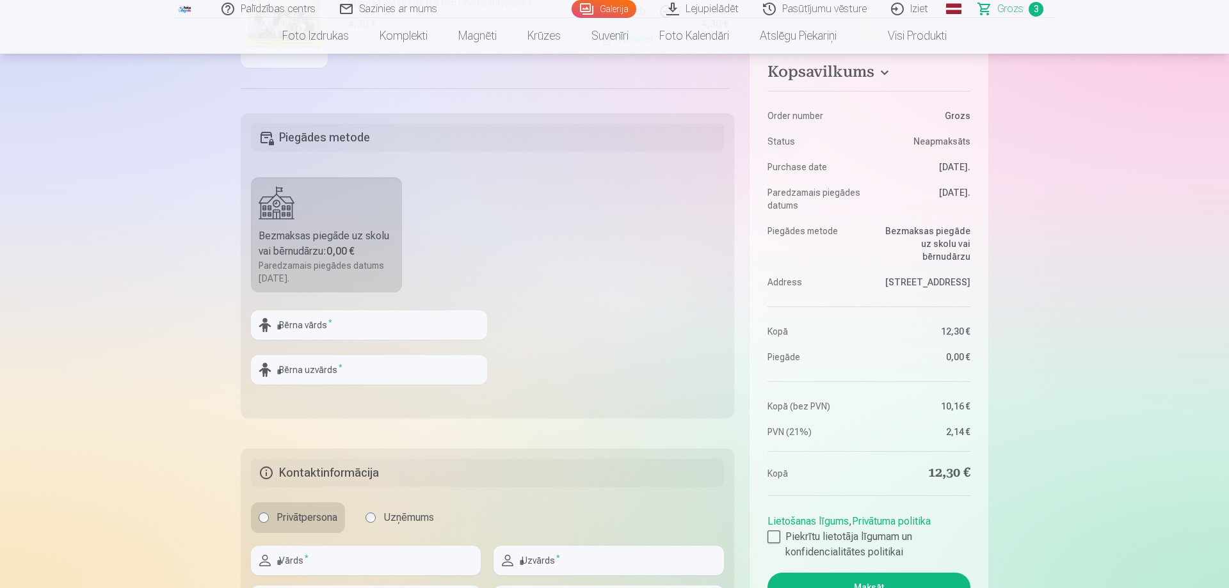
scroll to position [392, 0]
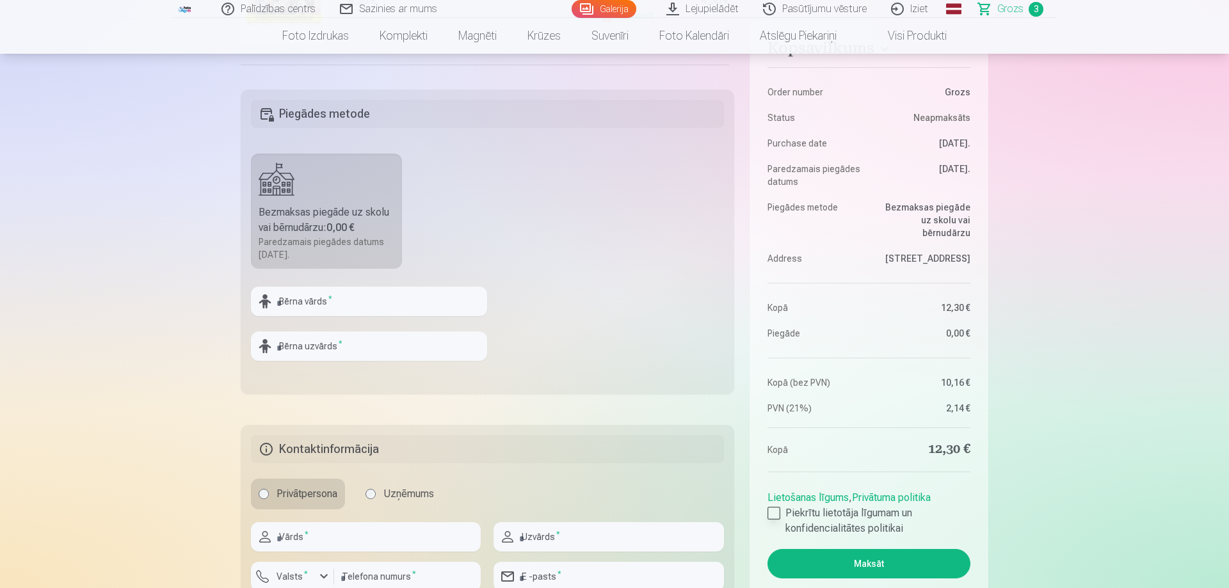
click at [780, 513] on label "Piekrītu lietotāja līgumam un konfidencialitātes politikai" at bounding box center [868, 521] width 203 height 31
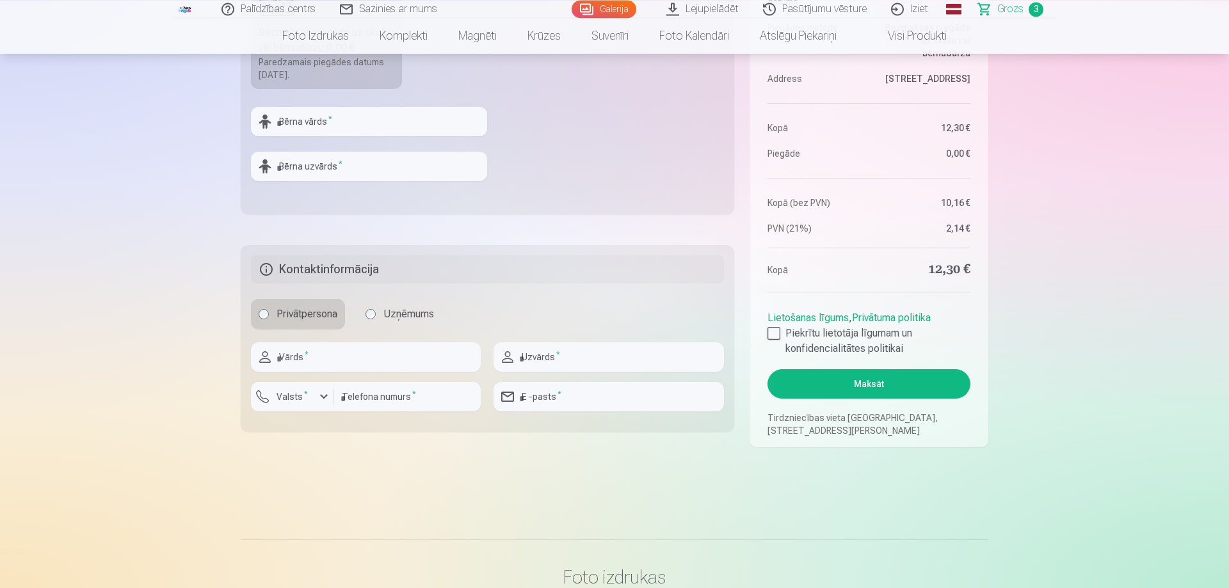
scroll to position [588, 0]
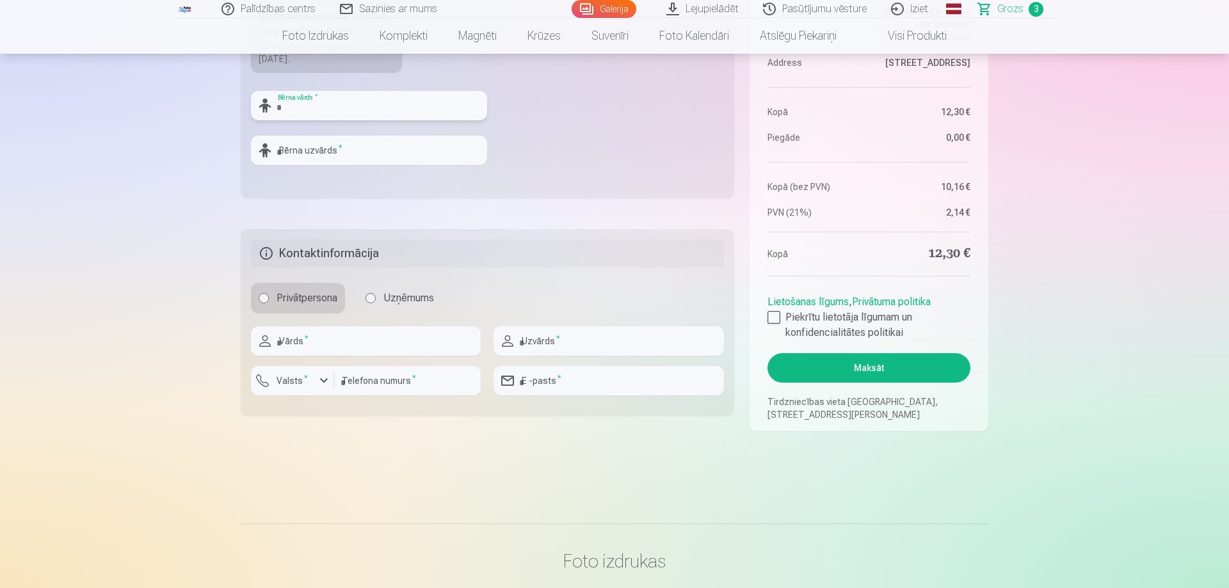
click at [340, 104] on input "text" at bounding box center [369, 105] width 236 height 29
type input "*********"
type input "*******"
click at [321, 340] on input "text" at bounding box center [366, 340] width 230 height 29
type input "*****"
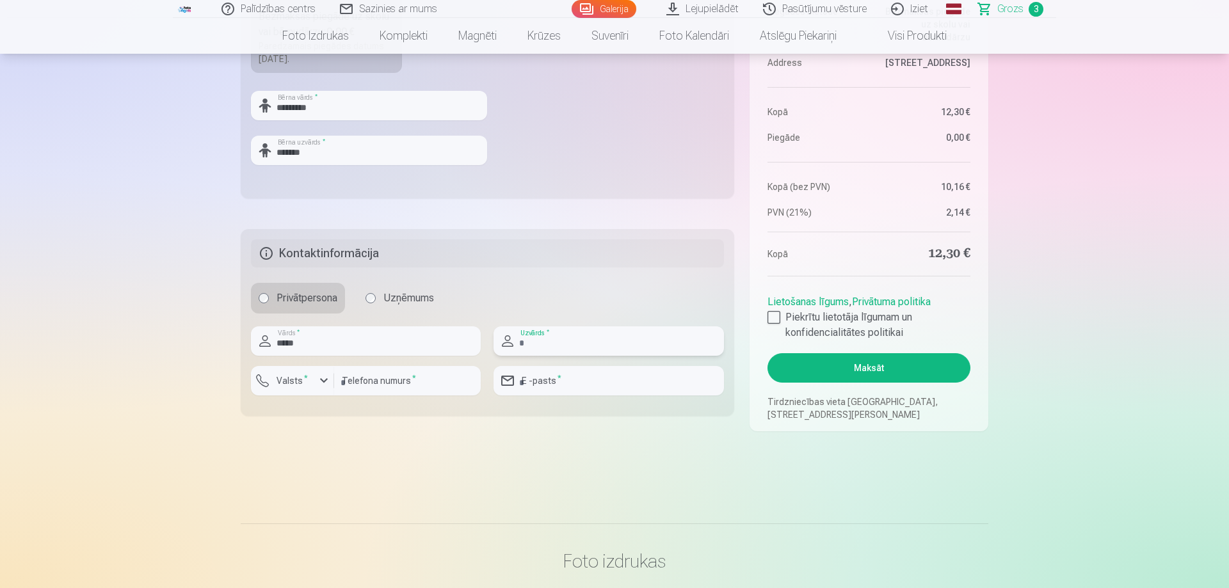
click at [591, 349] on input "text" at bounding box center [609, 340] width 230 height 29
type input "*******"
click at [284, 386] on label "Valsts *" at bounding box center [292, 380] width 42 height 13
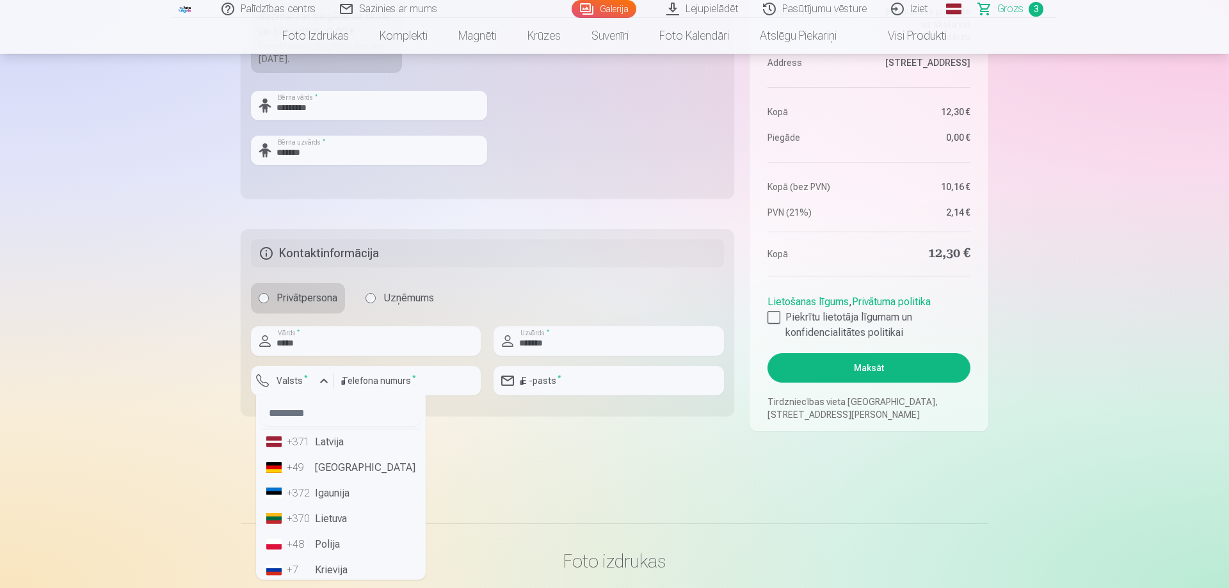
click at [292, 440] on div "+371" at bounding box center [300, 442] width 26 height 15
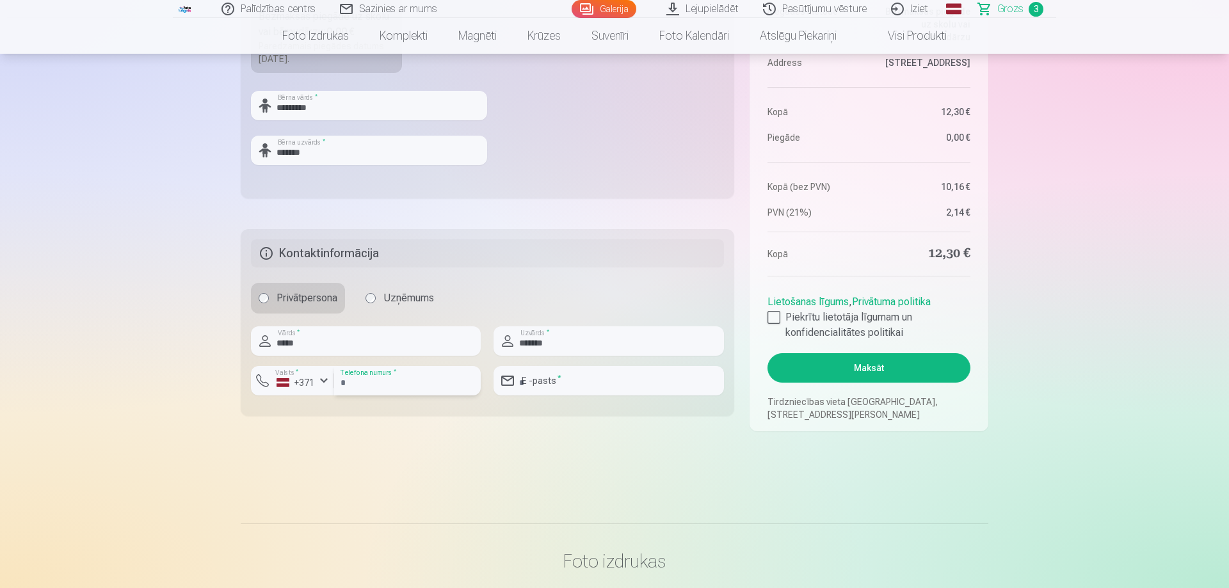
click at [376, 380] on input "number" at bounding box center [407, 380] width 147 height 29
type input "********"
click at [767, 353] on button "Maksāt" at bounding box center [868, 367] width 203 height 29
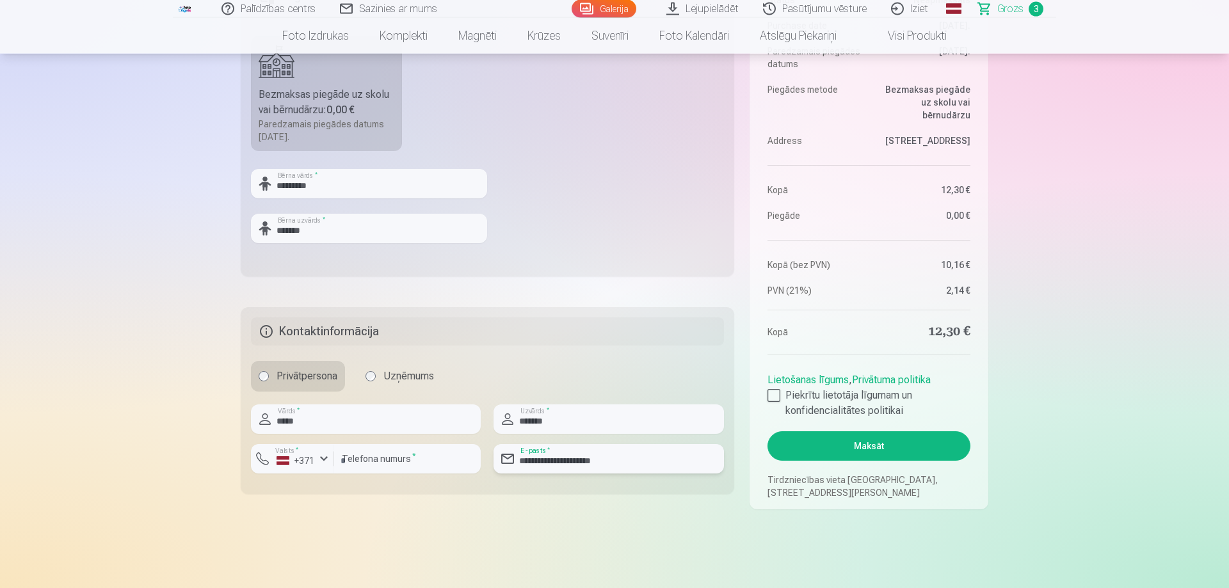
scroll to position [392, 0]
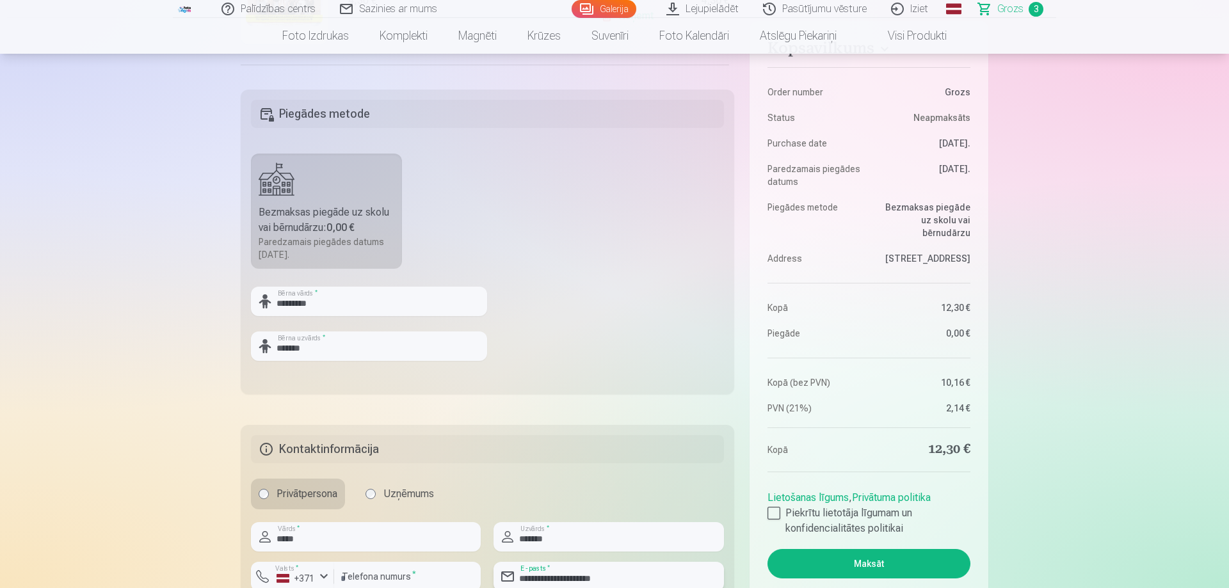
type input "**********"
click at [919, 565] on button "Maksāt" at bounding box center [868, 563] width 203 height 29
